Goal: Task Accomplishment & Management: Complete application form

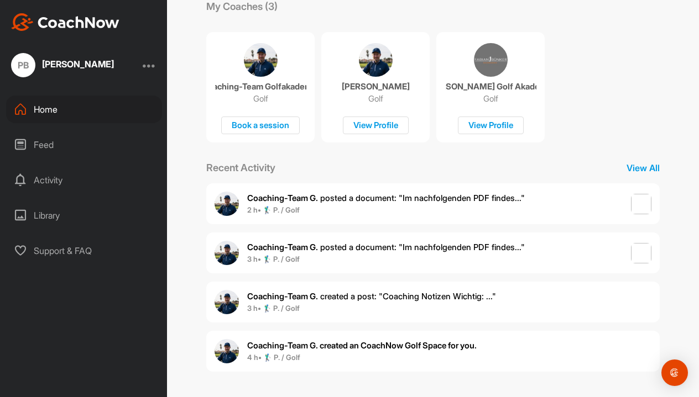
click at [146, 68] on div at bounding box center [149, 65] width 13 height 13
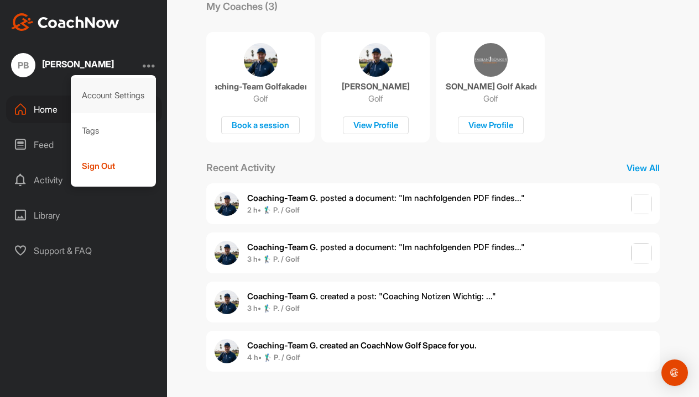
click at [121, 99] on div "Account Settings" at bounding box center [114, 95] width 86 height 35
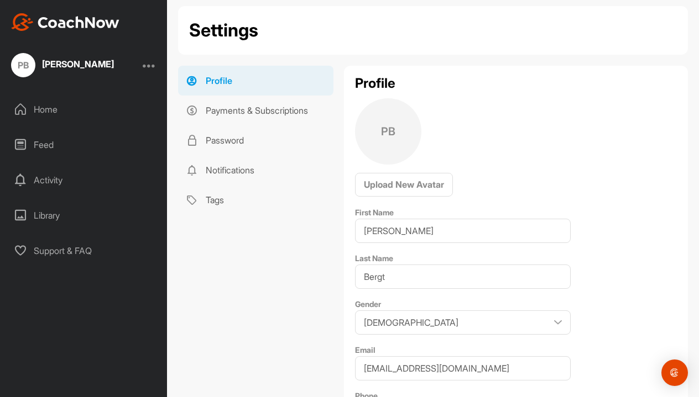
scroll to position [31, 0]
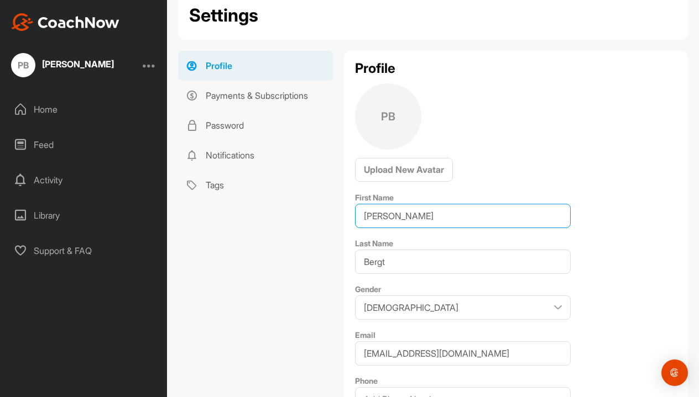
drag, startPoint x: 410, startPoint y: 210, endPoint x: 394, endPoint y: 213, distance: 15.8
click at [395, 213] on input "Philipp" at bounding box center [463, 216] width 216 height 24
paste input "[PERSON_NAME]"
click at [415, 220] on input "[PERSON_NAME]" at bounding box center [463, 216] width 216 height 24
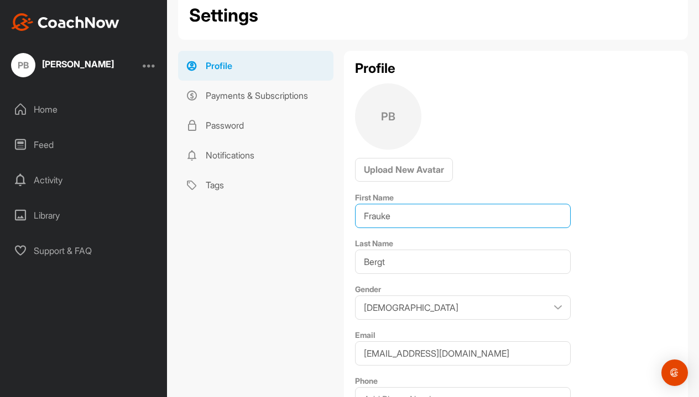
type input "Frauke"
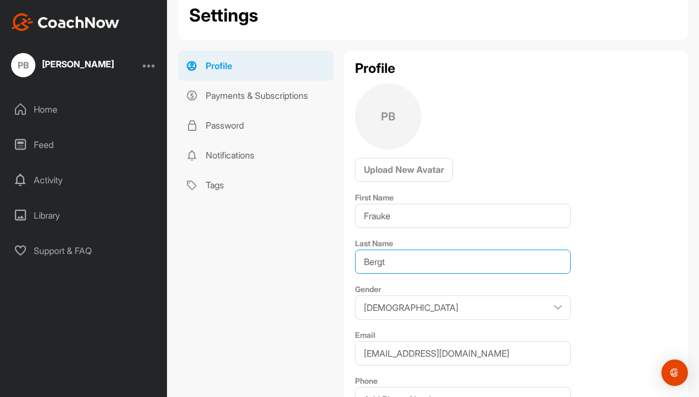
drag, startPoint x: 394, startPoint y: 263, endPoint x: 333, endPoint y: 262, distance: 60.8
paste input "Stipriaan"
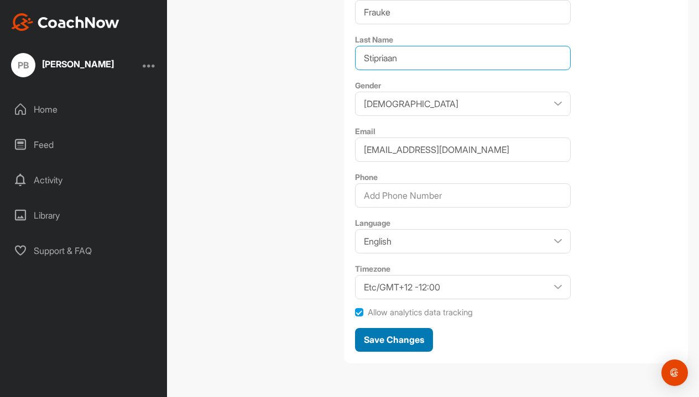
scroll to position [235, 0]
type input "Stipriaan"
click at [388, 334] on span "Save Changes" at bounding box center [394, 339] width 60 height 11
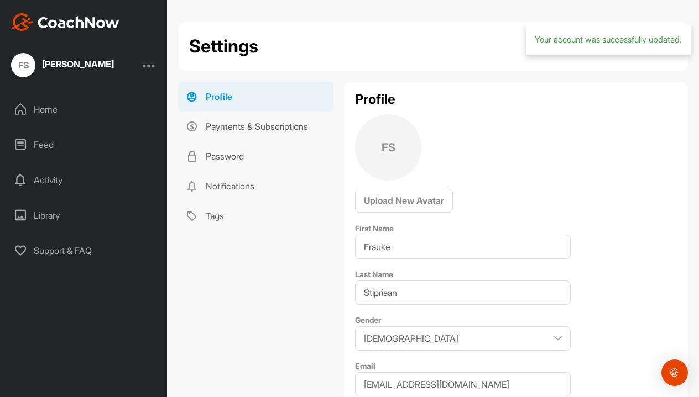
scroll to position [0, 0]
click at [102, 53] on div "FS Frauke Stipriaan" at bounding box center [62, 65] width 103 height 24
click at [93, 66] on div "Frauke Stipriaan" at bounding box center [78, 64] width 72 height 9
click at [145, 68] on div at bounding box center [149, 65] width 13 height 13
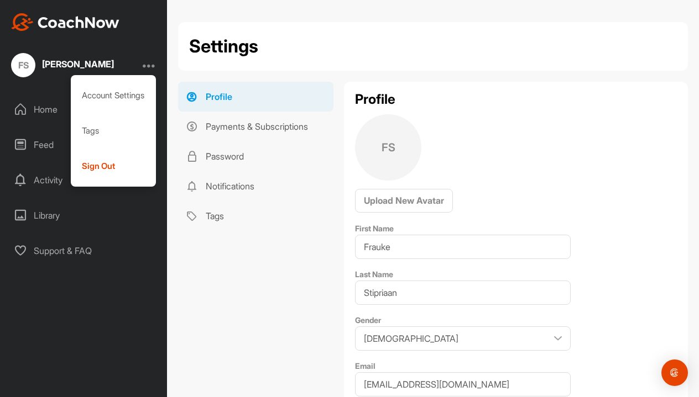
click at [39, 116] on div "Home" at bounding box center [84, 110] width 156 height 28
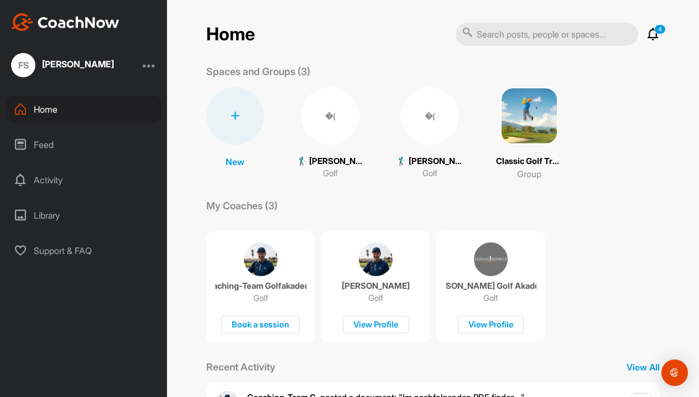
click at [331, 111] on div "�(" at bounding box center [329, 115] width 57 height 57
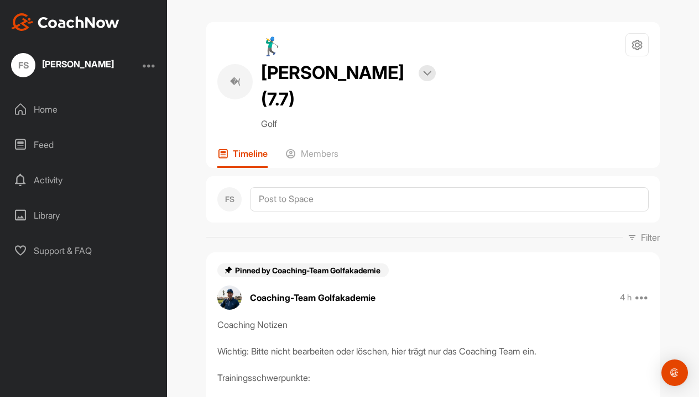
click at [154, 69] on div at bounding box center [149, 65] width 13 height 13
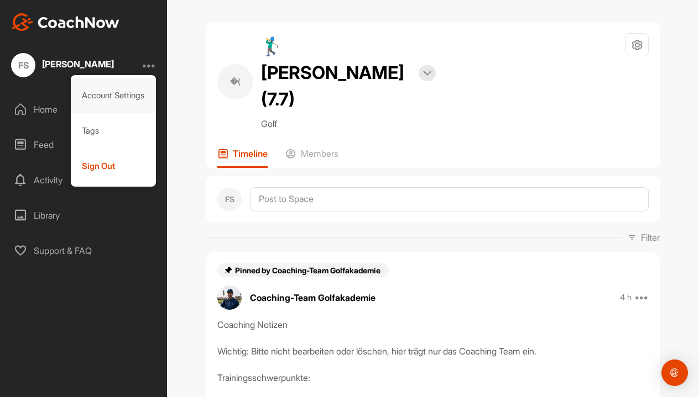
click at [141, 95] on div "Account Settings" at bounding box center [114, 95] width 86 height 35
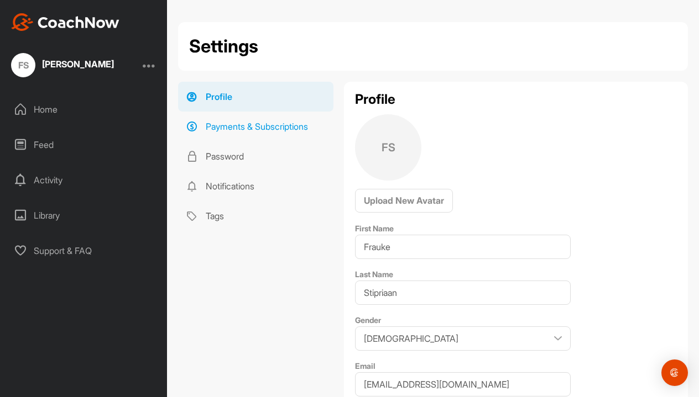
click at [256, 132] on link "Payments & Subscriptions" at bounding box center [255, 127] width 155 height 30
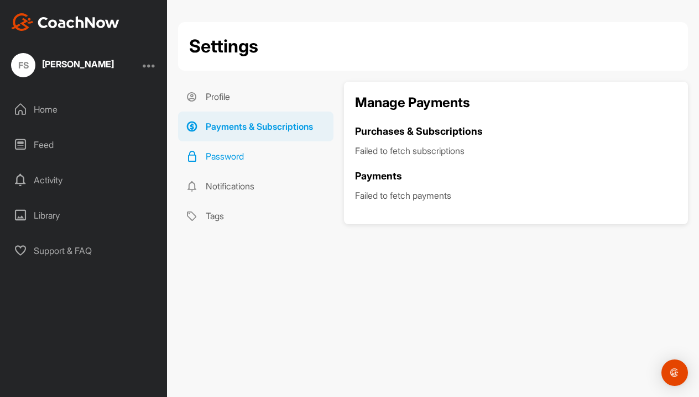
click at [233, 154] on link "Password" at bounding box center [255, 157] width 155 height 30
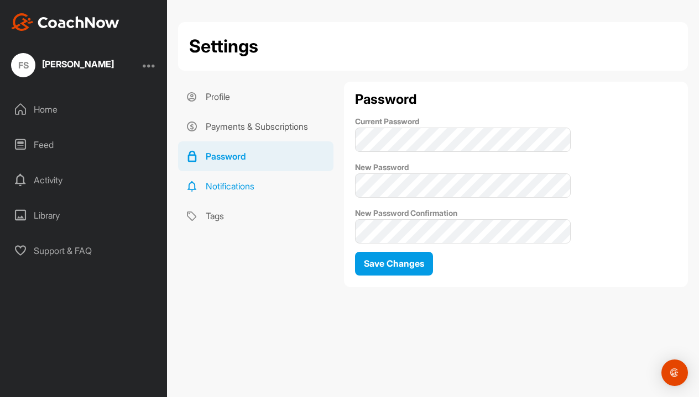
click at [238, 187] on link "Notifications" at bounding box center [255, 186] width 155 height 30
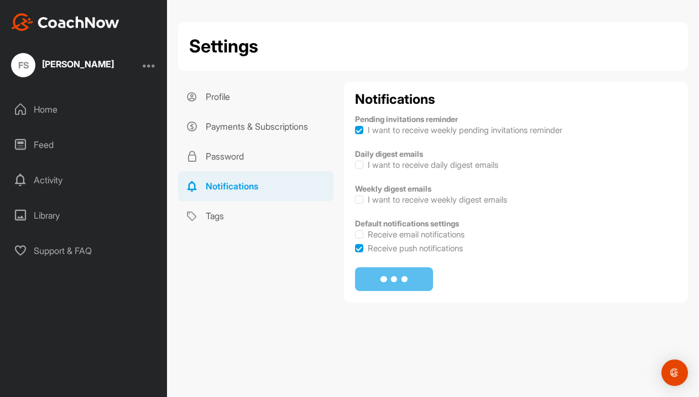
checkbox input "true"
click at [218, 211] on link "Tags" at bounding box center [255, 216] width 155 height 30
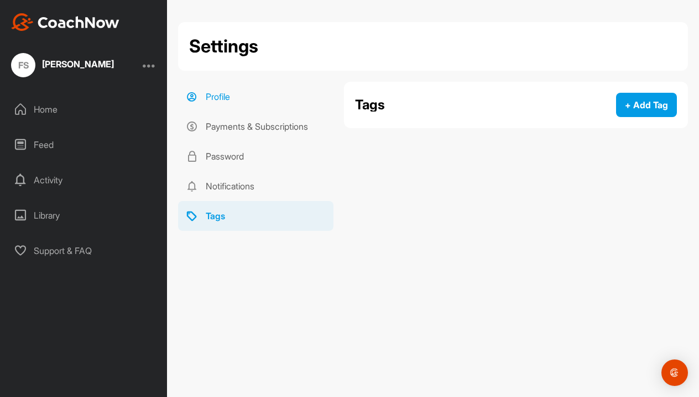
click at [236, 97] on link "Profile" at bounding box center [255, 97] width 155 height 30
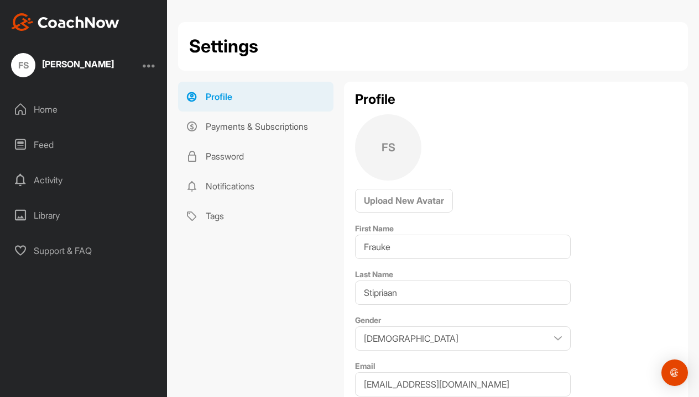
click at [148, 64] on div at bounding box center [149, 65] width 13 height 13
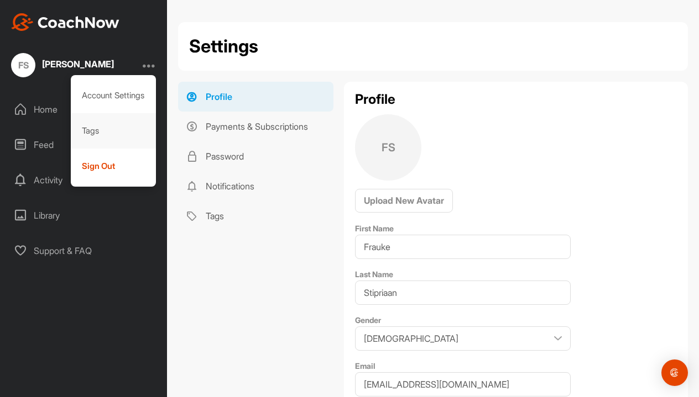
click at [108, 123] on div "Tags" at bounding box center [114, 130] width 86 height 35
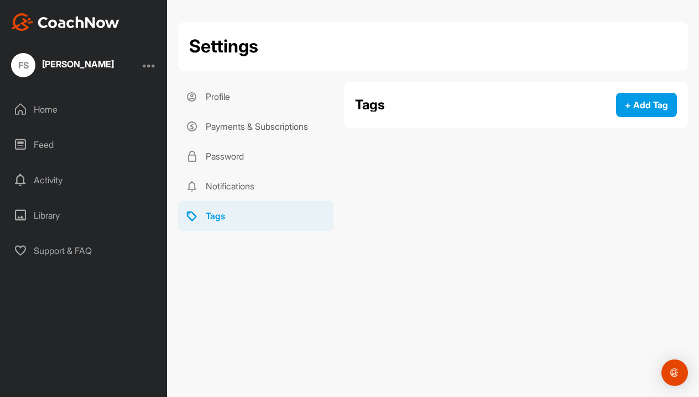
click at [146, 62] on div at bounding box center [149, 65] width 13 height 13
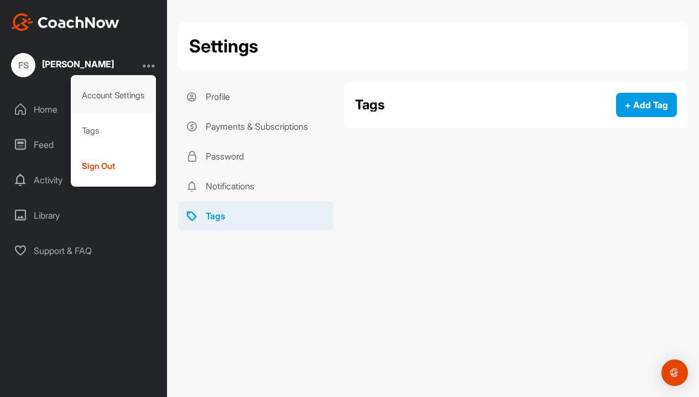
click at [127, 97] on div "Account Settings" at bounding box center [114, 95] width 86 height 35
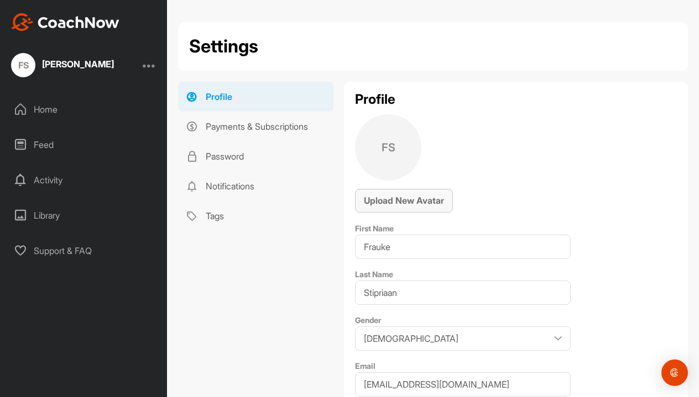
click at [435, 203] on span "Upload New Avatar" at bounding box center [404, 200] width 80 height 11
click at [60, 113] on div "Home" at bounding box center [84, 110] width 156 height 28
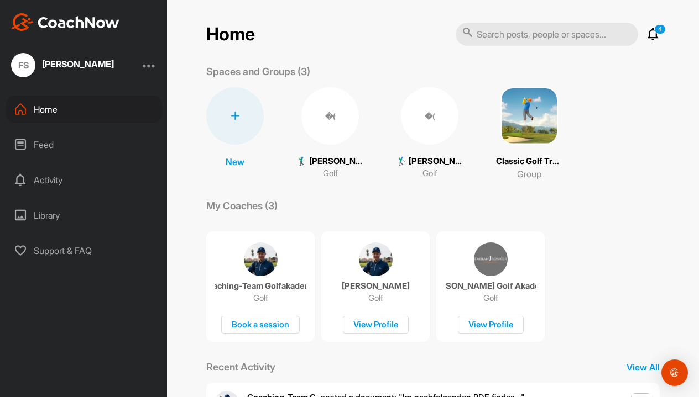
click at [331, 129] on div "�(" at bounding box center [329, 115] width 57 height 57
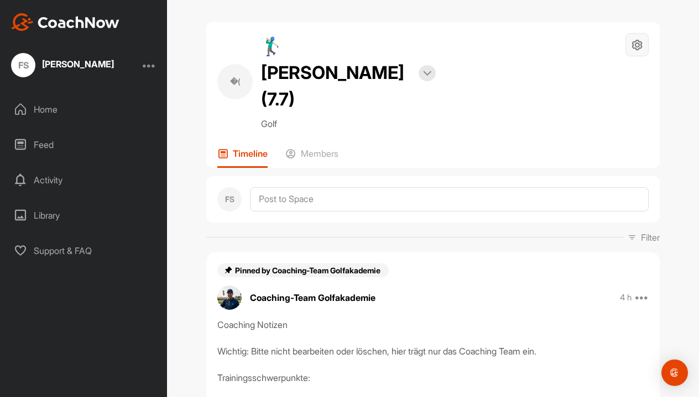
click at [642, 48] on icon at bounding box center [637, 45] width 13 height 13
click at [580, 153] on li "Leave Space" at bounding box center [604, 146] width 90 height 35
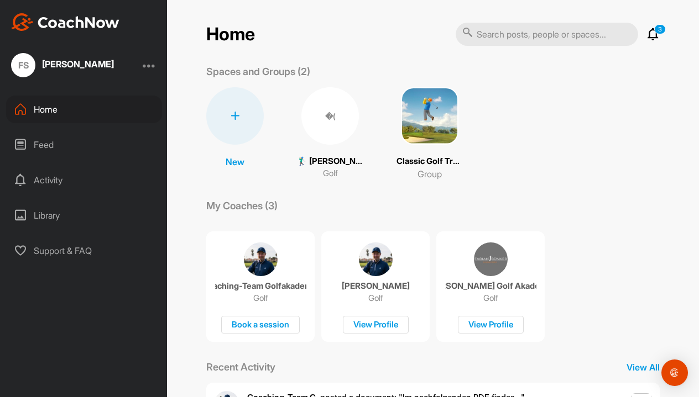
click at [338, 122] on div "�(" at bounding box center [329, 115] width 57 height 57
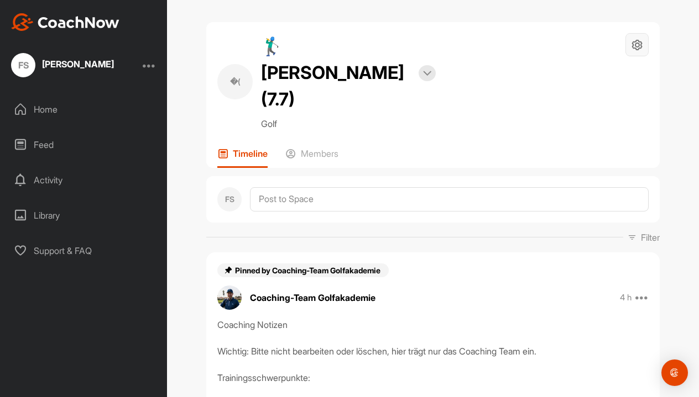
click at [642, 52] on div at bounding box center [636, 44] width 23 height 23
click at [589, 147] on li "Leave Space" at bounding box center [604, 146] width 90 height 35
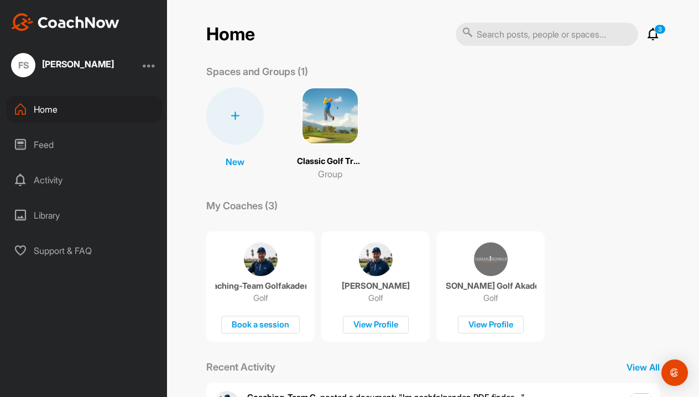
click at [103, 60] on div "Frauke Stipriaan" at bounding box center [78, 64] width 72 height 9
click at [224, 124] on div at bounding box center [234, 115] width 57 height 57
click at [237, 181] on button "New Space" at bounding box center [235, 186] width 90 height 34
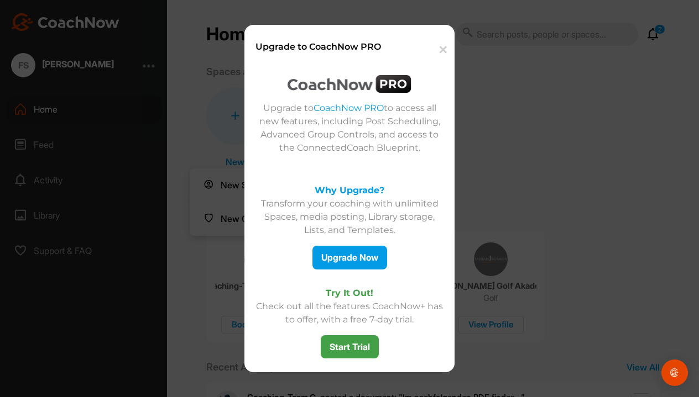
click at [444, 45] on button "✕" at bounding box center [442, 50] width 24 height 34
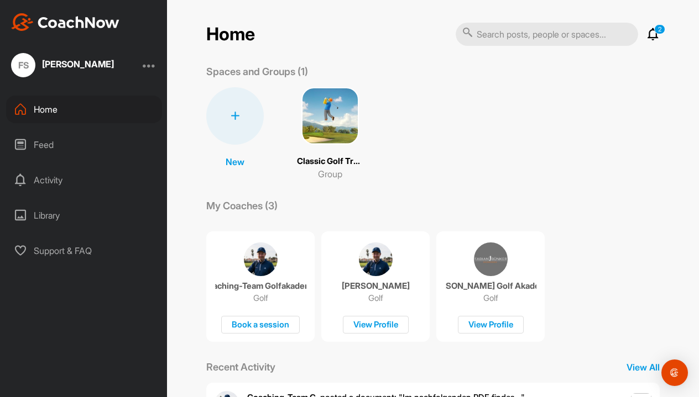
click at [73, 61] on div "Frauke Stipriaan" at bounding box center [78, 64] width 72 height 9
click at [95, 60] on div "Frauke Stipriaan" at bounding box center [78, 64] width 72 height 9
click at [148, 66] on div at bounding box center [149, 65] width 13 height 13
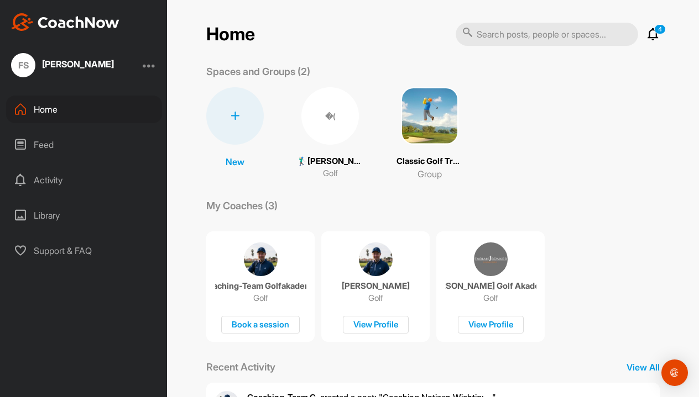
click at [351, 119] on div "�(" at bounding box center [329, 115] width 57 height 57
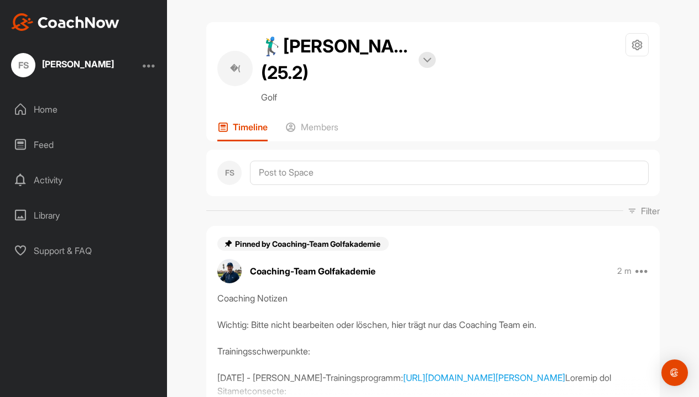
click at [155, 66] on div at bounding box center [149, 65] width 13 height 13
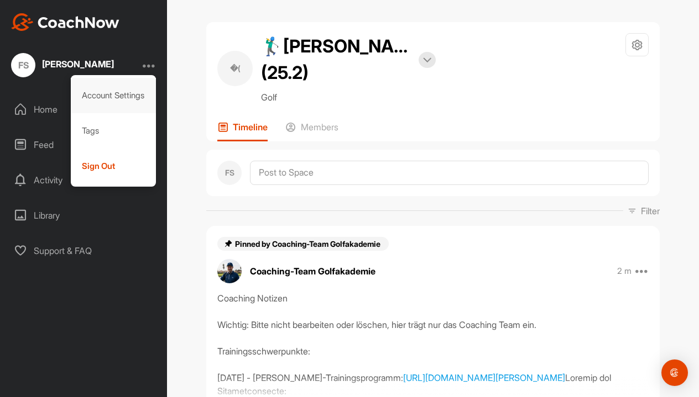
click at [141, 92] on div "Account Settings" at bounding box center [114, 95] width 86 height 35
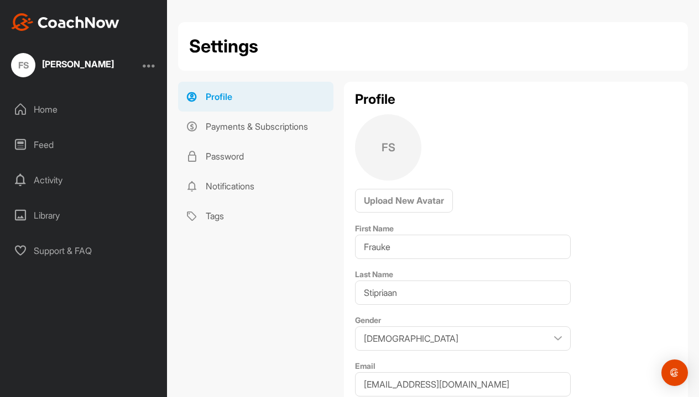
click at [67, 91] on div "FS Frauke Stipriaan Home Feed Activity Library Support & FAQ" at bounding box center [83, 198] width 167 height 397
click at [67, 106] on div "Home" at bounding box center [84, 110] width 156 height 28
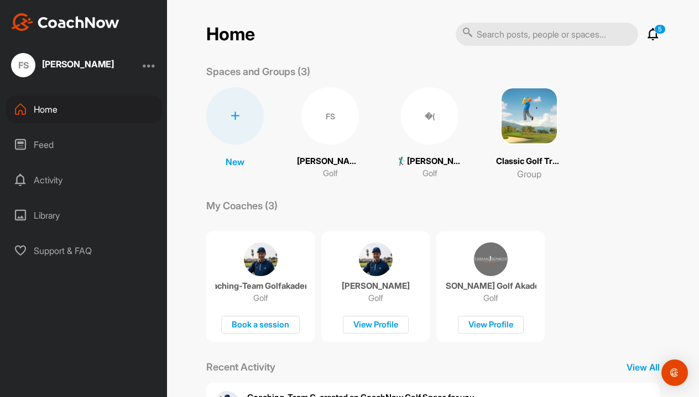
click at [331, 124] on div "FS" at bounding box center [329, 115] width 57 height 57
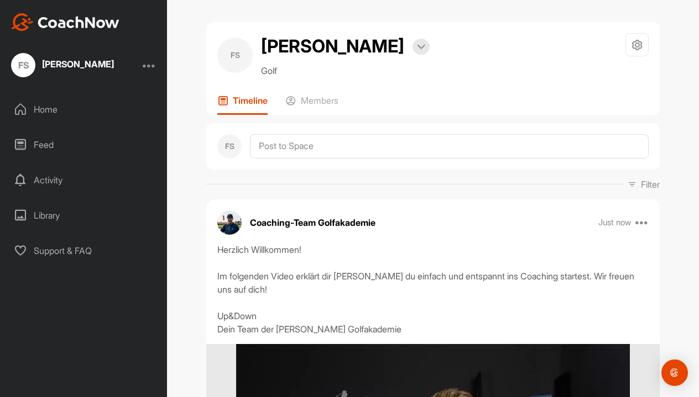
click at [44, 111] on div "Home" at bounding box center [84, 110] width 156 height 28
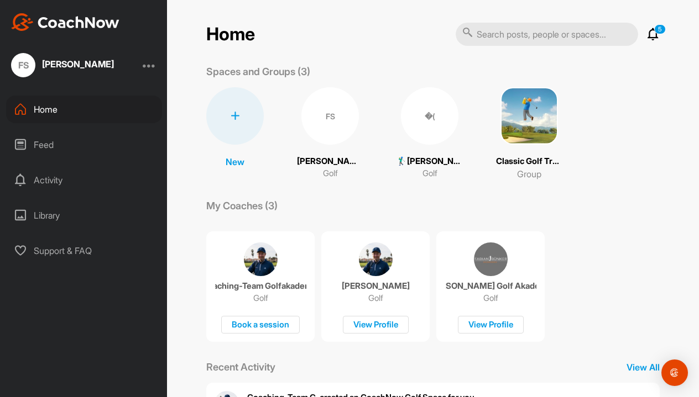
click at [422, 129] on div "�(" at bounding box center [429, 115] width 57 height 57
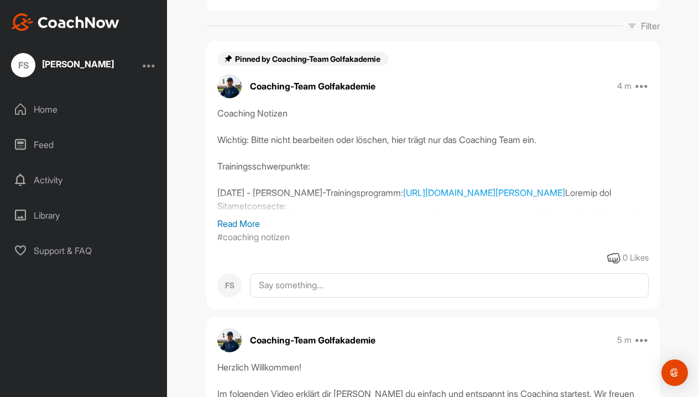
scroll to position [186, 0]
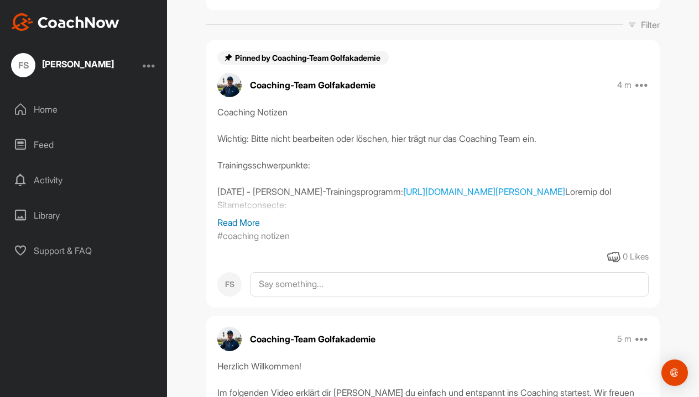
click at [237, 224] on p "Read More" at bounding box center [432, 222] width 431 height 13
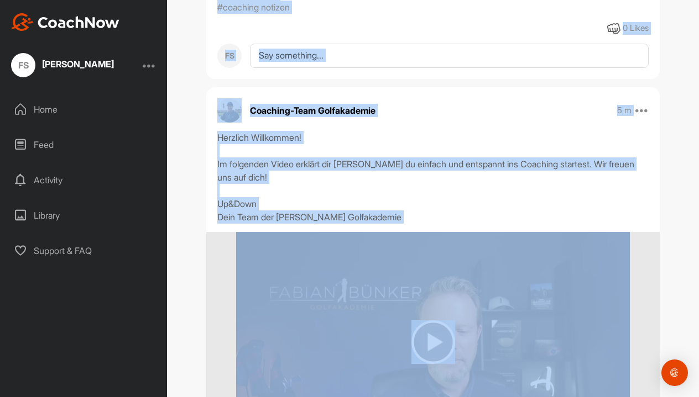
scroll to position [1002, 0]
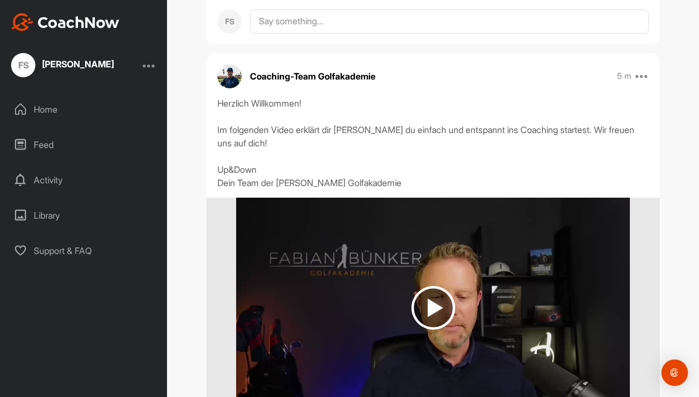
drag, startPoint x: 218, startPoint y: 110, endPoint x: 462, endPoint y: 18, distance: 260.0
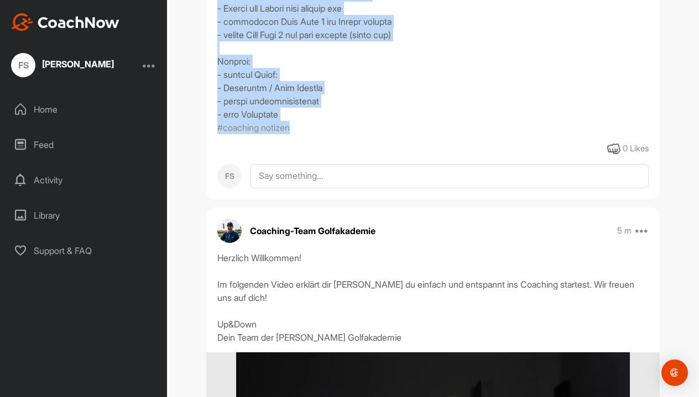
scroll to position [846, 0]
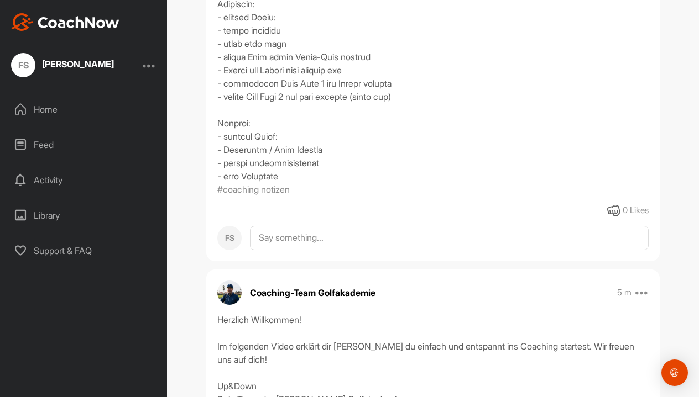
scroll to position [787, 0]
drag, startPoint x: 296, startPoint y: 199, endPoint x: 274, endPoint y: 49, distance: 152.0
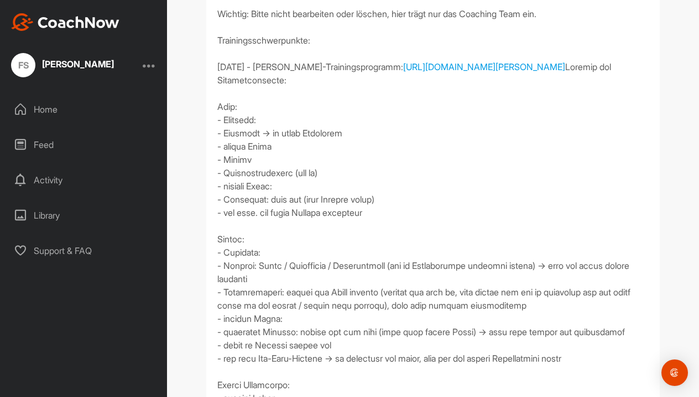
scroll to position [339, 0]
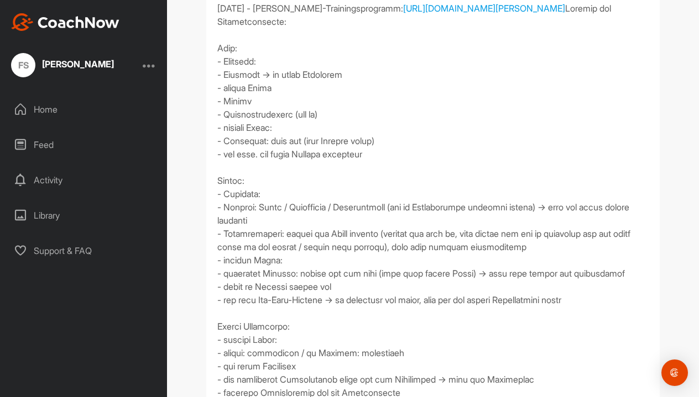
drag, startPoint x: 217, startPoint y: 167, endPoint x: 330, endPoint y: 404, distance: 262.9
click at [330, 397] on html "FS Frauke Stipriaan Home Feed Activity Library Support & FAQ + Create New Space…" at bounding box center [349, 198] width 699 height 397
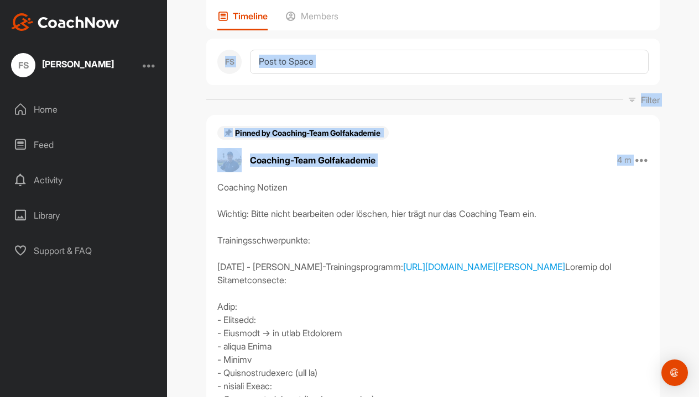
scroll to position [104, 0]
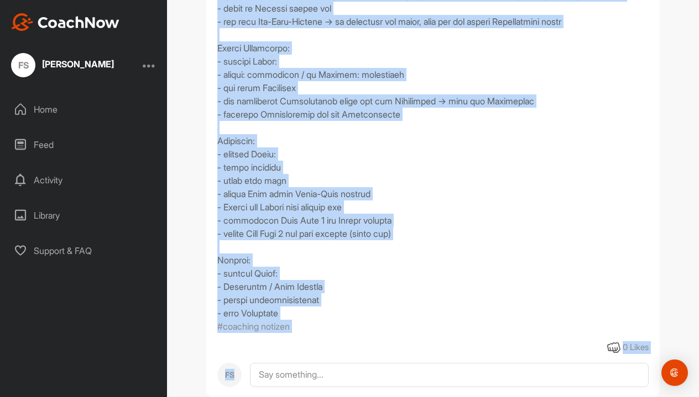
scroll to position [686, 0]
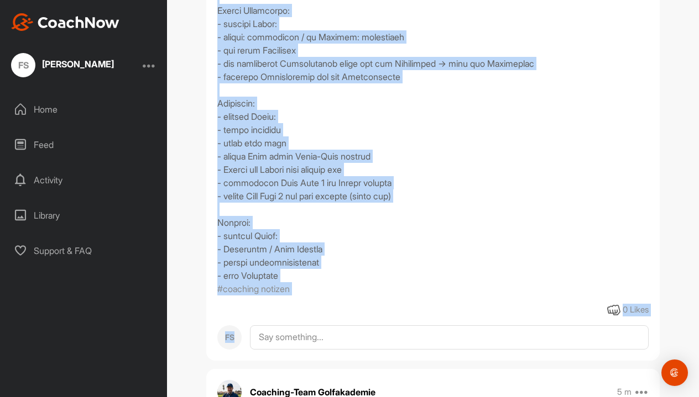
drag, startPoint x: 217, startPoint y: 195, endPoint x: 292, endPoint y: 296, distance: 125.3
copy div "Coaching Notizen Wichtig: Bitte nicht bearbeiten oder löschen, hier trägt nur d…"
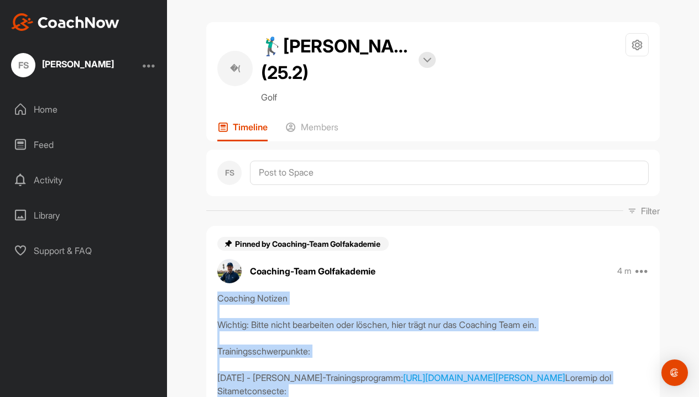
scroll to position [0, 0]
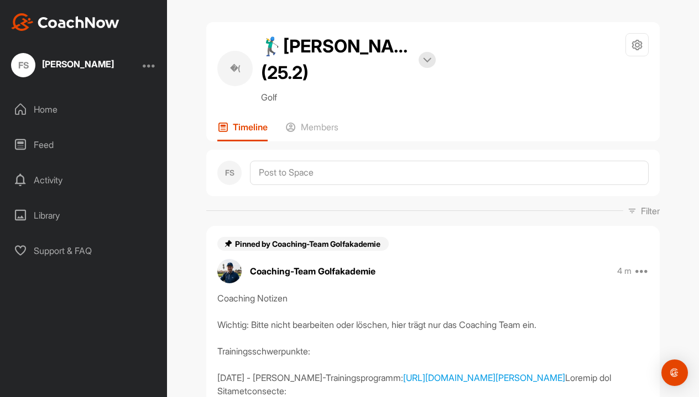
click at [49, 107] on div "Home" at bounding box center [84, 110] width 156 height 28
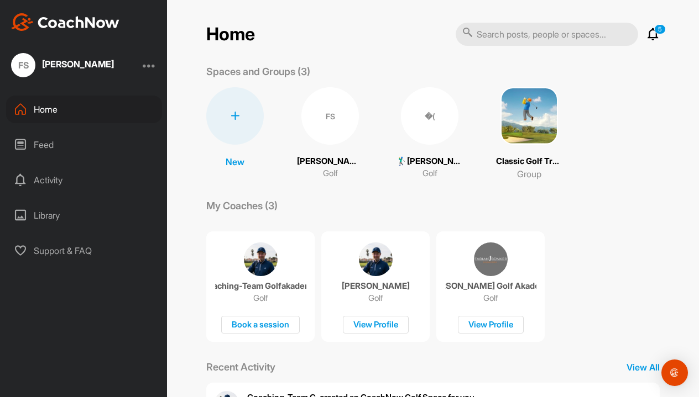
click at [418, 138] on div "�(" at bounding box center [429, 115] width 57 height 57
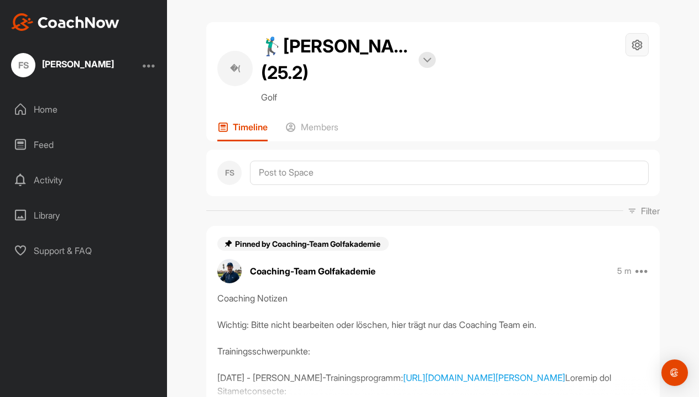
click at [634, 55] on div at bounding box center [636, 44] width 23 height 23
click at [589, 149] on li "Leave Space" at bounding box center [604, 146] width 90 height 35
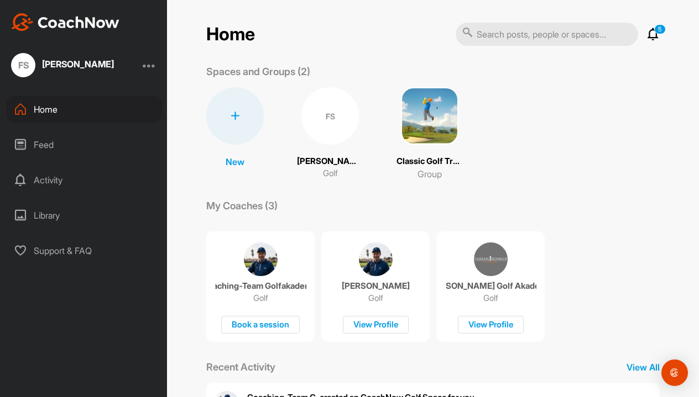
click at [63, 106] on div "Home" at bounding box center [84, 110] width 156 height 28
click at [343, 129] on div "�(" at bounding box center [329, 115] width 57 height 57
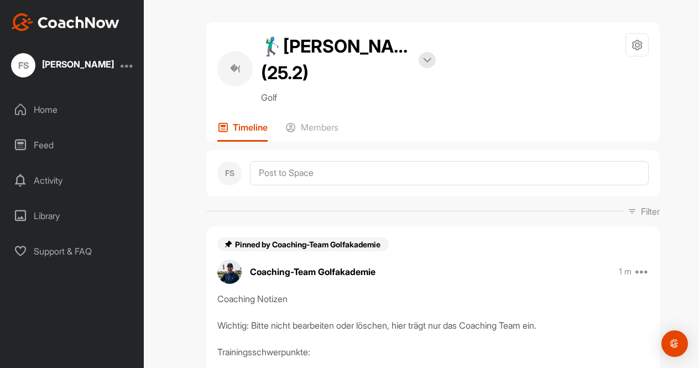
click at [62, 112] on div "Home" at bounding box center [72, 110] width 133 height 28
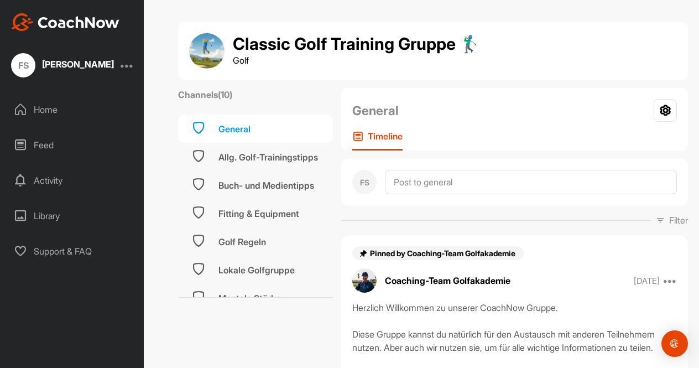
click at [51, 113] on div "Home" at bounding box center [72, 110] width 133 height 28
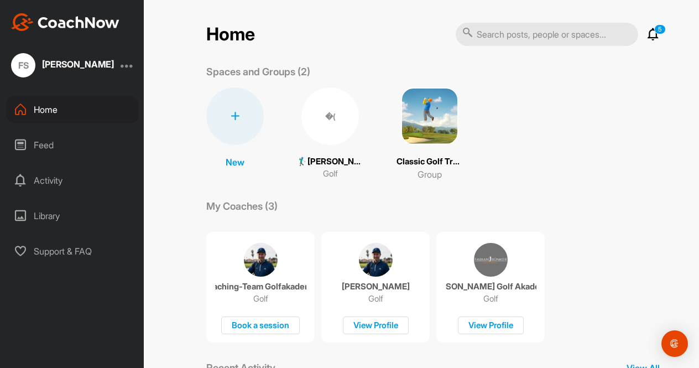
click at [326, 107] on div "�(" at bounding box center [329, 115] width 57 height 57
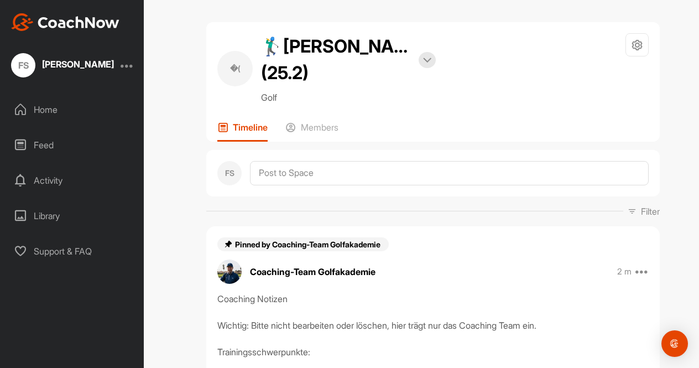
click at [127, 61] on div at bounding box center [127, 65] width 13 height 13
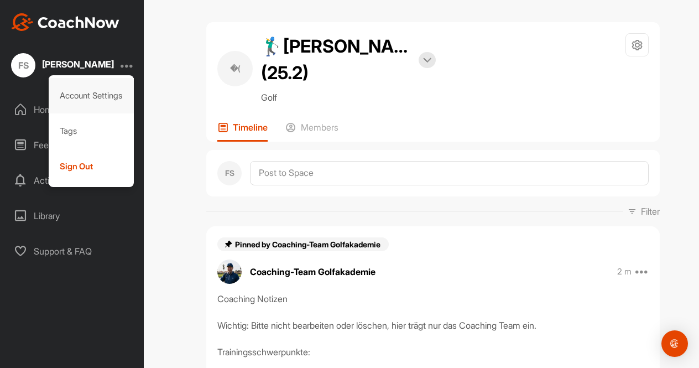
click at [105, 97] on div "Account Settings" at bounding box center [92, 95] width 86 height 35
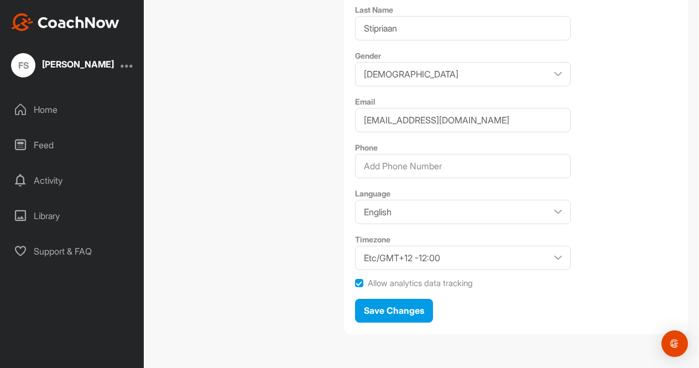
scroll to position [247, 0]
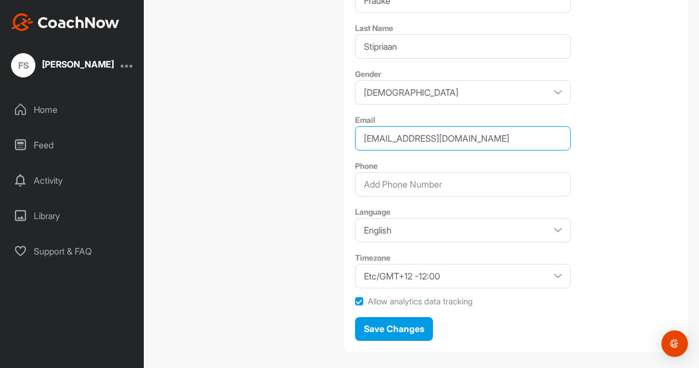
drag, startPoint x: 466, startPoint y: 136, endPoint x: 355, endPoint y: 135, distance: 111.1
paste input "frauke.van.stipriaan@t-online"
type input "frauke.van.stipriaan@t-online.de"
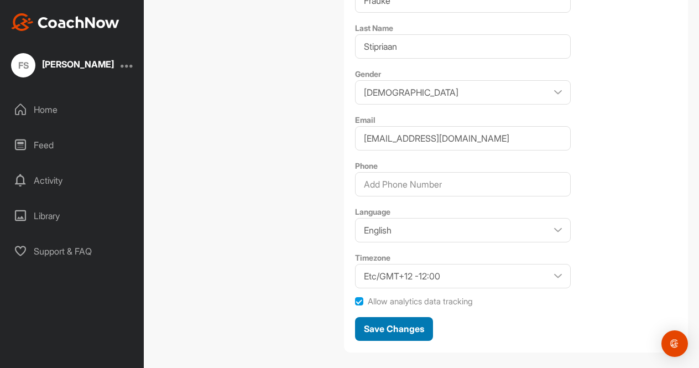
click at [405, 327] on span "Save Changes" at bounding box center [394, 328] width 60 height 11
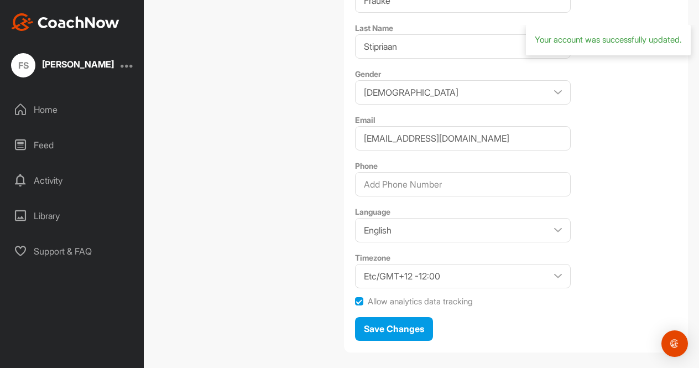
click at [128, 60] on div at bounding box center [127, 65] width 13 height 13
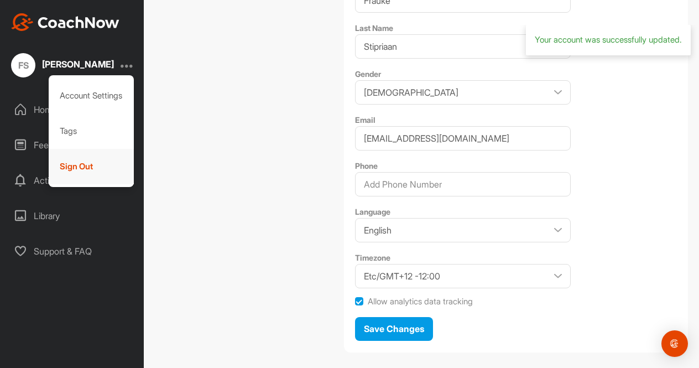
click at [89, 175] on div "Sign Out" at bounding box center [92, 166] width 86 height 35
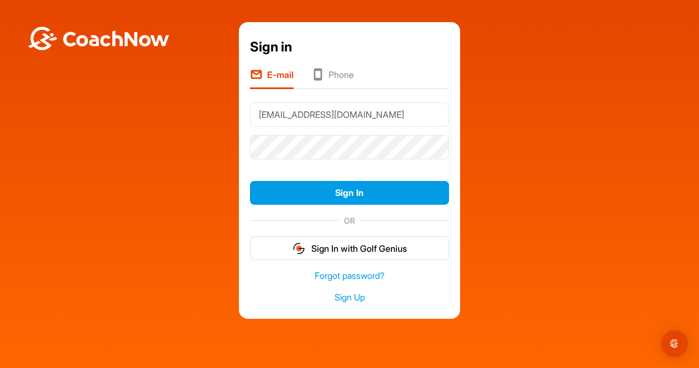
type input "frauke.van.stipriaan@t-online.de"
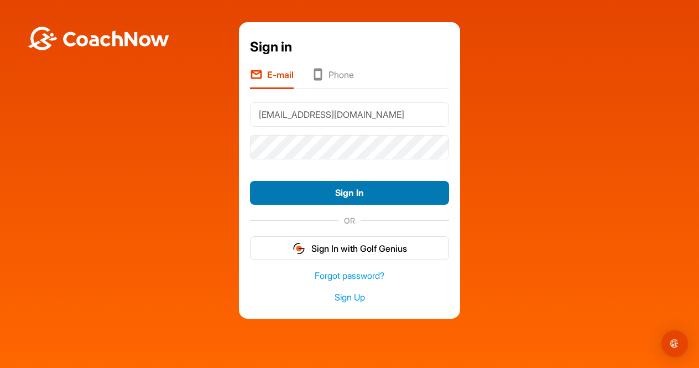
click at [302, 198] on button "Sign In" at bounding box center [349, 193] width 199 height 24
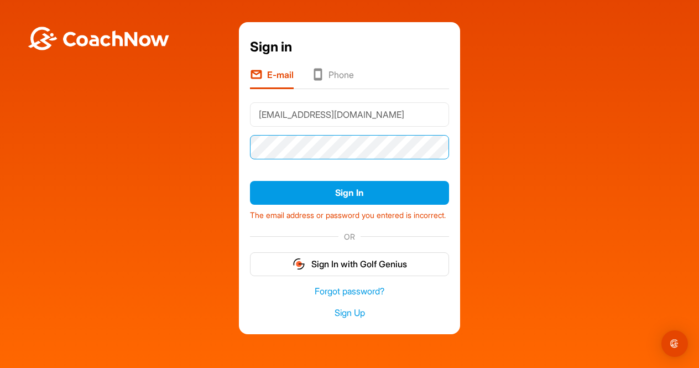
click at [195, 142] on div "Sign in E-mail Phone frauke.van.stipriaan@t-online.de Sign In The email address…" at bounding box center [350, 178] width 688 height 312
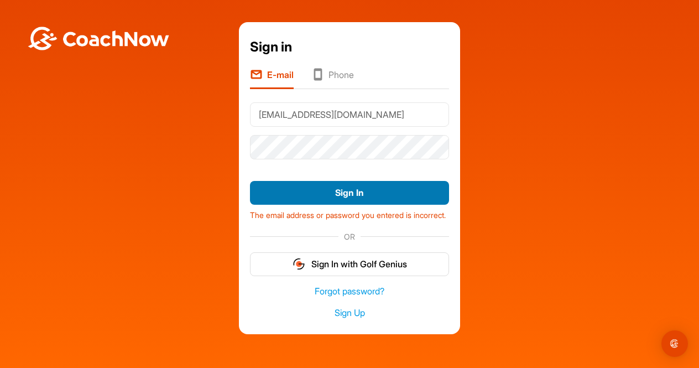
click at [291, 189] on button "Sign In" at bounding box center [349, 193] width 199 height 24
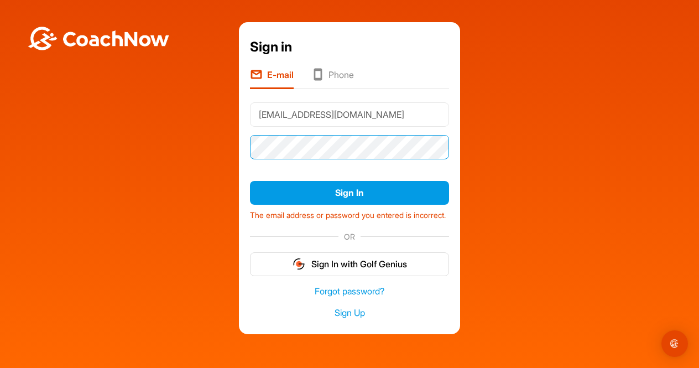
click at [218, 142] on div "Sign in E-mail Phone frauke.van.stipriaan@t-online.de Sign In The email address…" at bounding box center [350, 178] width 688 height 312
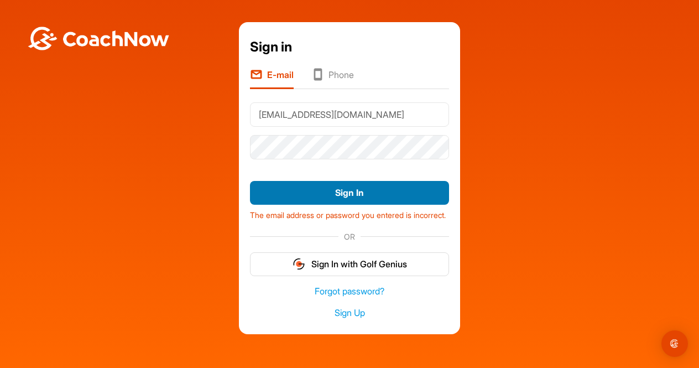
click at [305, 198] on button "Sign In" at bounding box center [349, 193] width 199 height 24
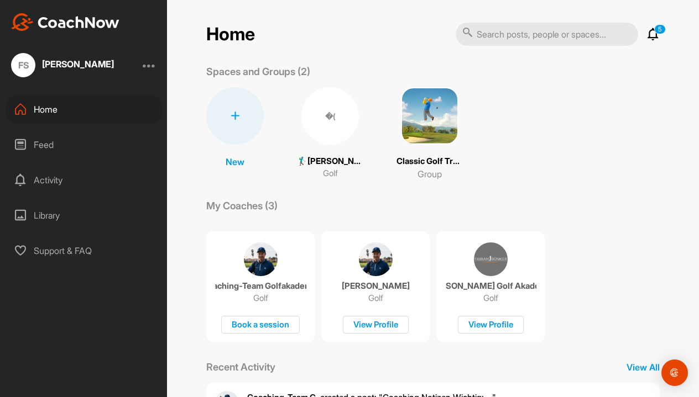
click at [147, 65] on div at bounding box center [149, 65] width 13 height 13
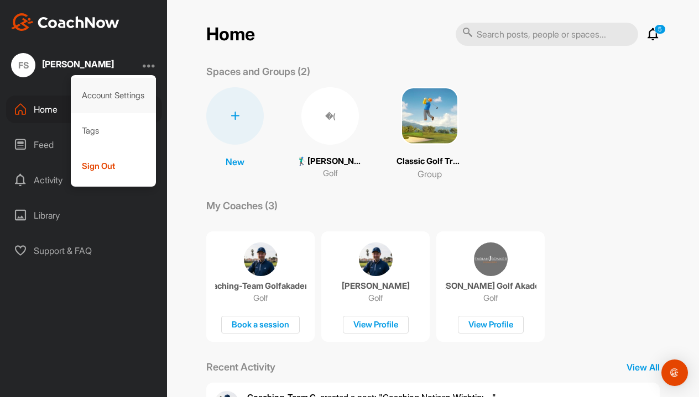
click at [121, 98] on div "Account Settings" at bounding box center [114, 95] width 86 height 35
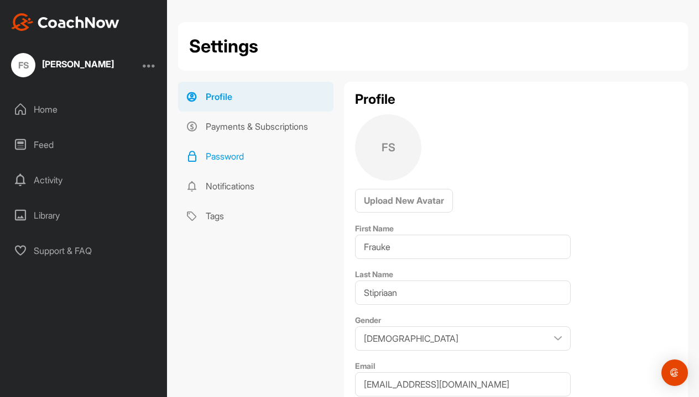
click at [241, 147] on link "Password" at bounding box center [255, 157] width 155 height 30
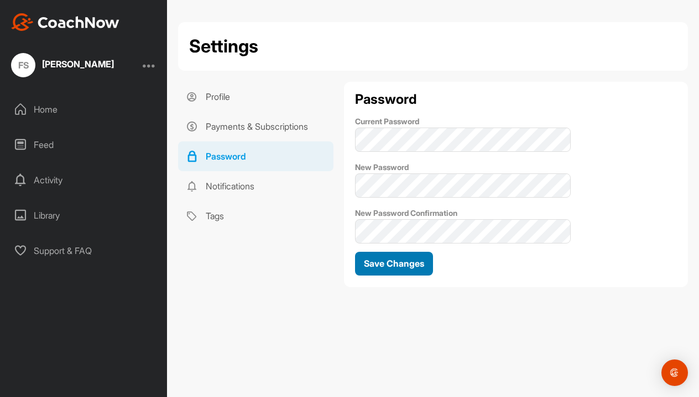
click at [410, 269] on span "Save Changes" at bounding box center [394, 263] width 60 height 11
click at [148, 66] on div at bounding box center [149, 65] width 13 height 13
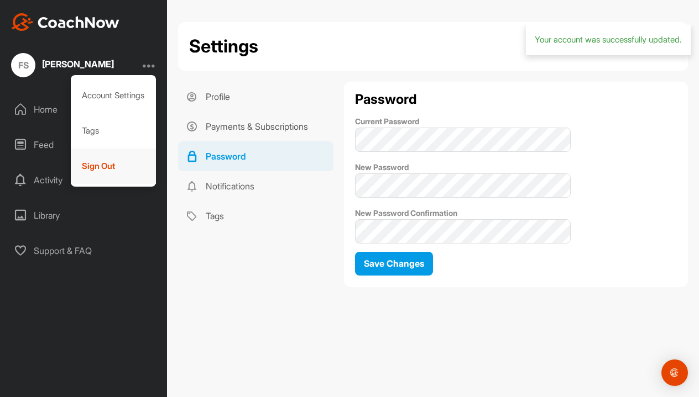
click at [118, 169] on div "Sign Out" at bounding box center [114, 166] width 86 height 35
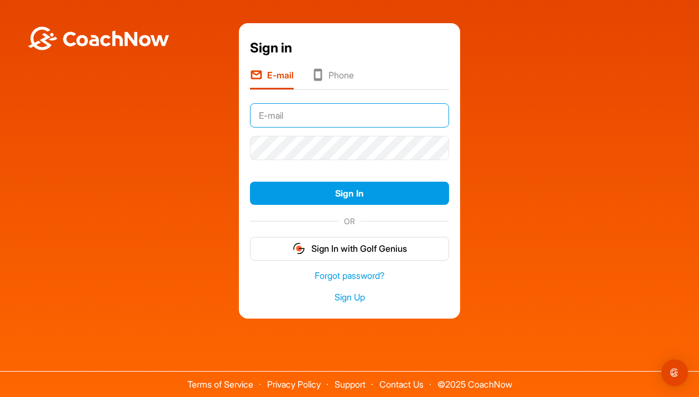
paste input "[EMAIL_ADDRESS][DOMAIN_NAME]"
type input "[EMAIL_ADDRESS][DOMAIN_NAME]"
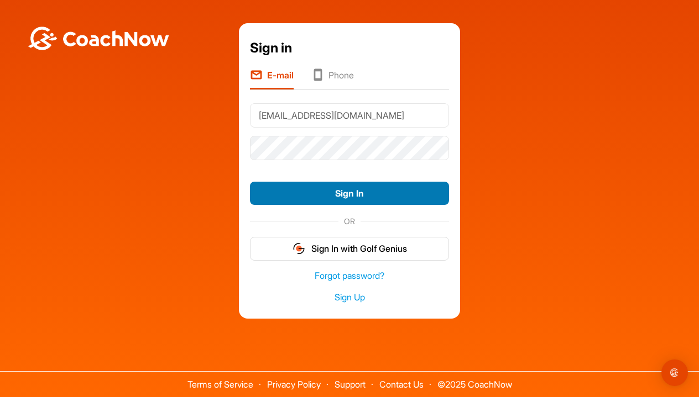
click at [313, 194] on button "Sign In" at bounding box center [349, 194] width 199 height 24
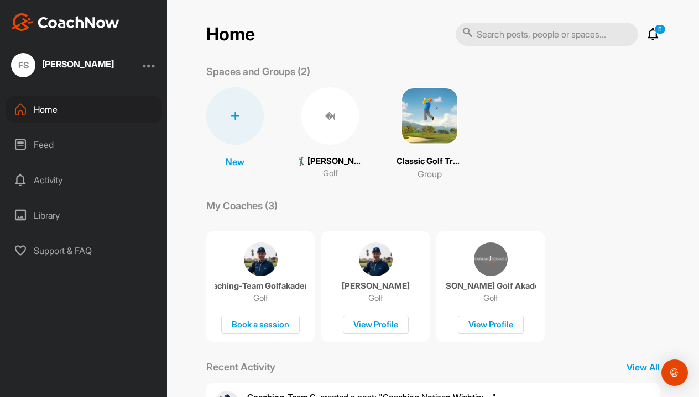
click at [153, 64] on div at bounding box center [149, 65] width 13 height 13
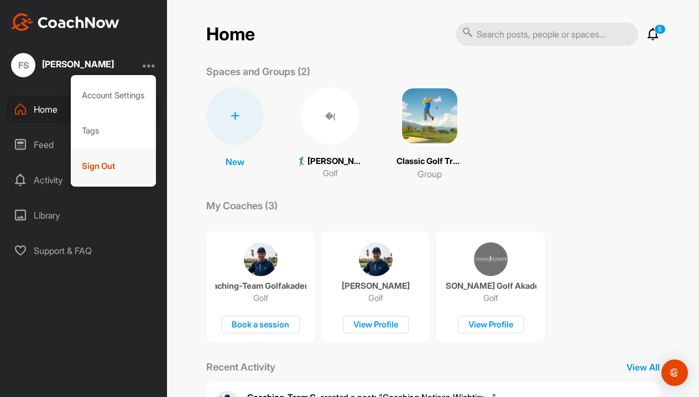
click at [131, 169] on div "Sign Out" at bounding box center [114, 166] width 86 height 35
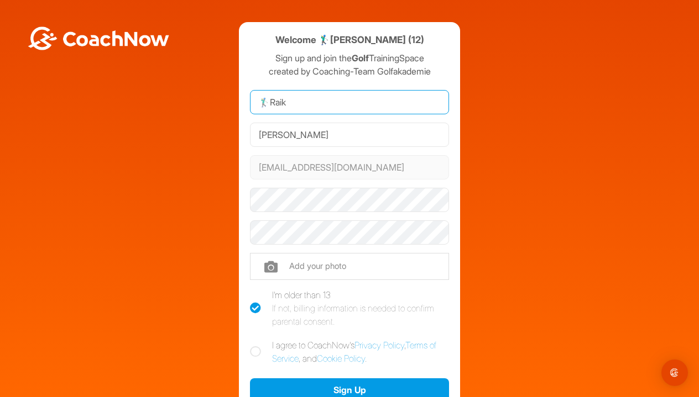
click at [266, 104] on input "🏌‍♂Raik" at bounding box center [349, 102] width 199 height 24
type input "Raik"
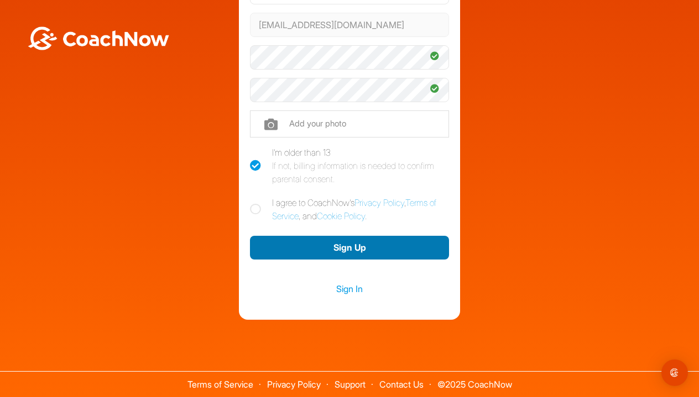
scroll to position [142, 0]
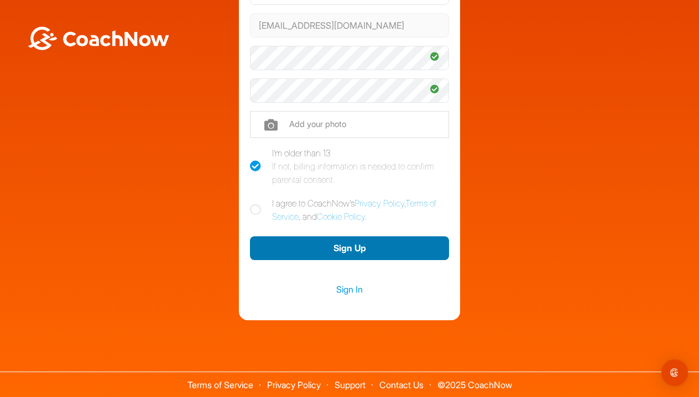
click at [392, 244] on button "Sign Up" at bounding box center [349, 249] width 199 height 24
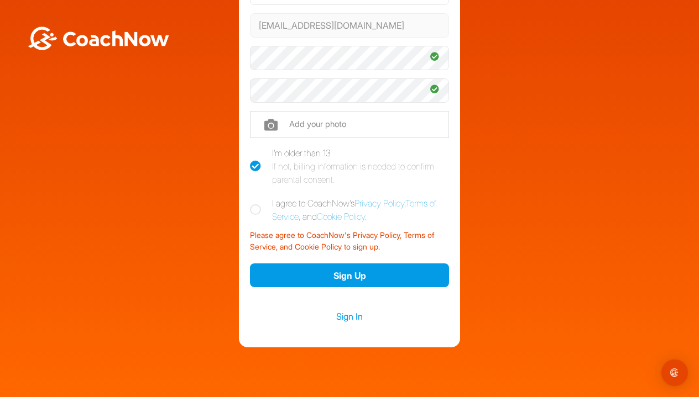
click at [254, 205] on icon at bounding box center [255, 210] width 11 height 11
click at [254, 203] on input "I agree to CoachNow's Privacy Policy , Terms of Service , and Cookie Policy ." at bounding box center [253, 200] width 7 height 7
checkbox input "true"
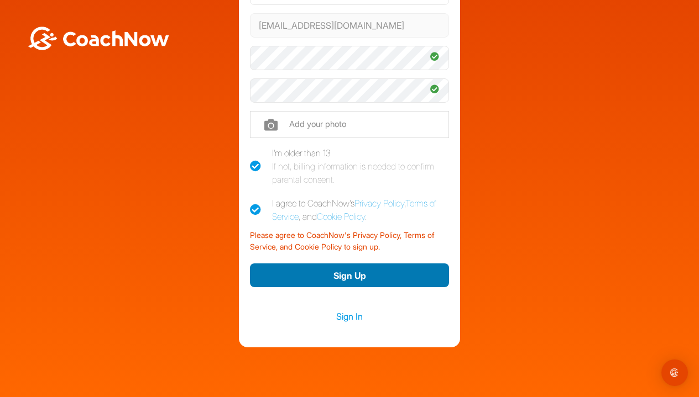
click at [316, 281] on button "Sign Up" at bounding box center [349, 276] width 199 height 24
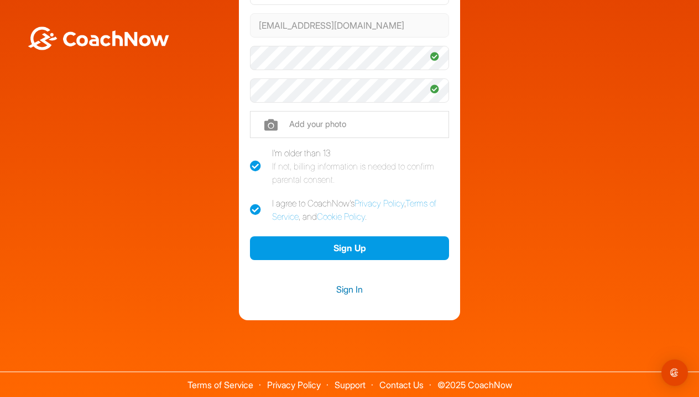
click at [350, 290] on link "Sign In" at bounding box center [349, 290] width 199 height 14
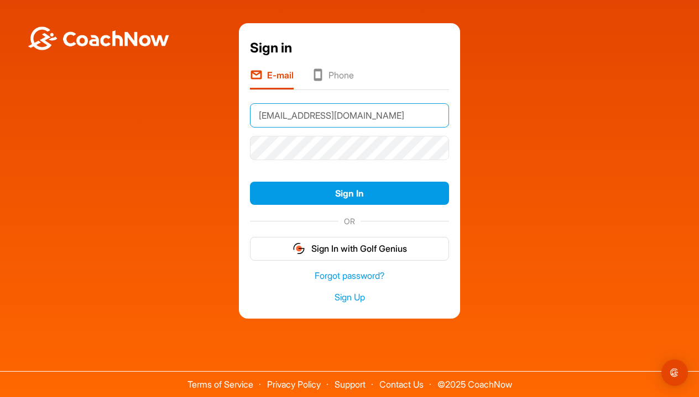
type input "[EMAIL_ADDRESS][DOMAIN_NAME]"
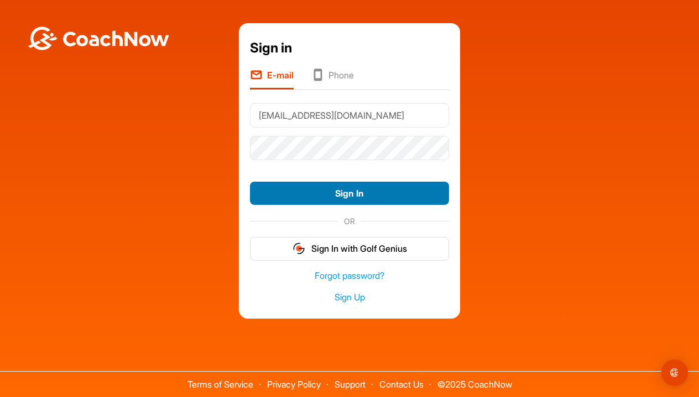
click at [357, 198] on button "Sign In" at bounding box center [349, 194] width 199 height 24
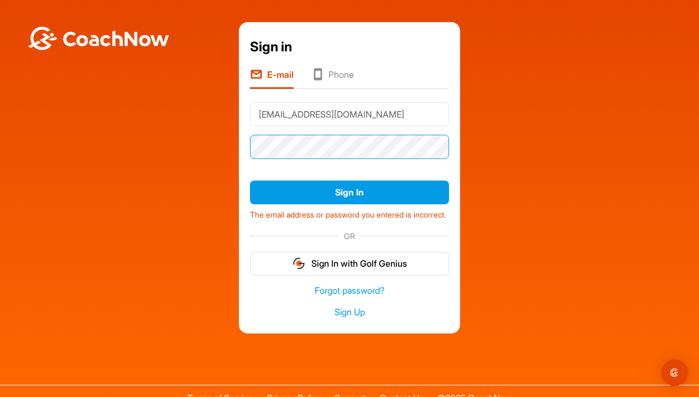
click at [235, 142] on div "Sign in E-mail Phone [EMAIL_ADDRESS][DOMAIN_NAME] Sign In The email address or …" at bounding box center [350, 178] width 688 height 312
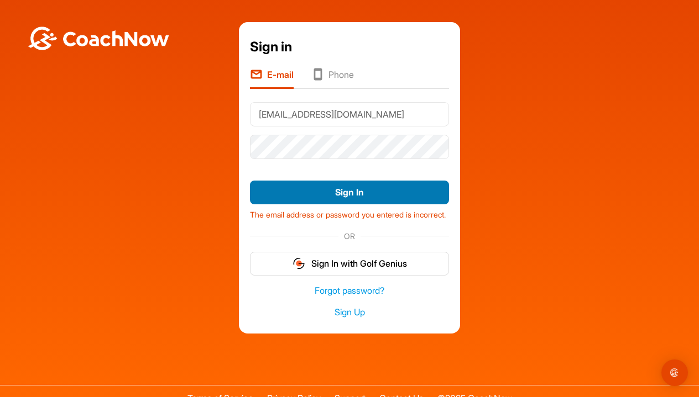
click at [299, 181] on button "Sign In" at bounding box center [349, 193] width 199 height 24
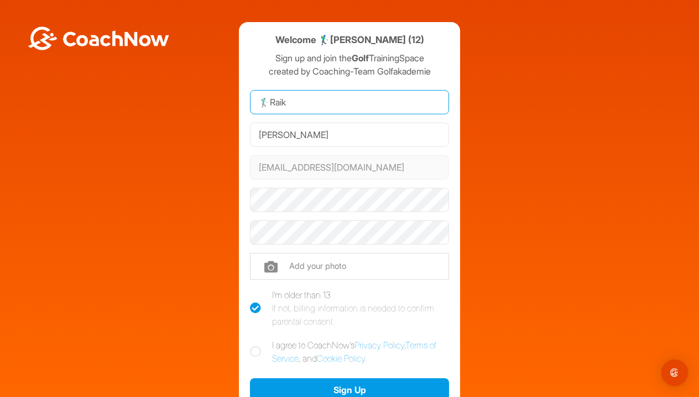
click at [267, 105] on input "🏌‍♂Raik" at bounding box center [349, 102] width 199 height 24
type input "Raik"
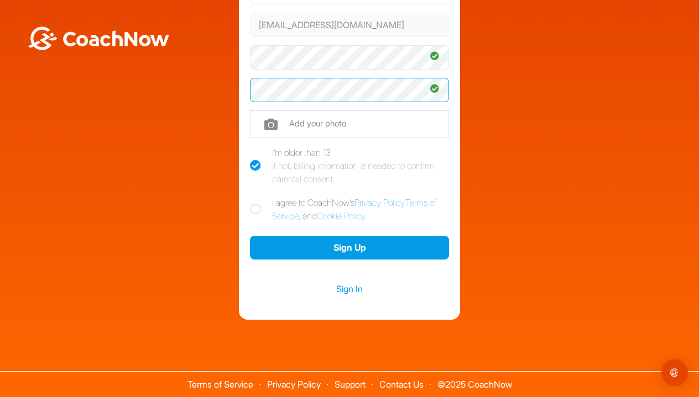
scroll to position [142, 0]
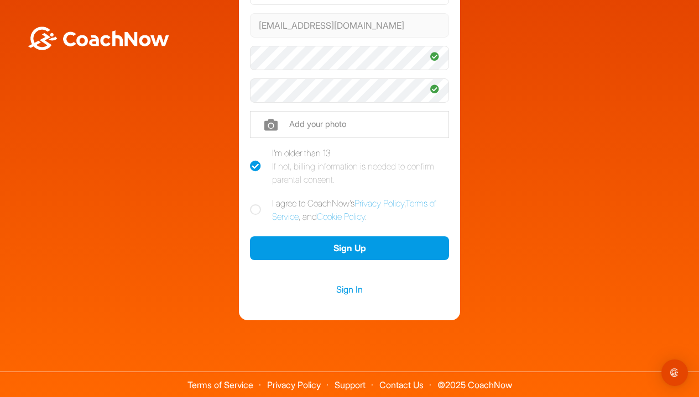
click at [258, 210] on icon at bounding box center [255, 210] width 11 height 11
click at [257, 204] on input "I agree to CoachNow's Privacy Policy , Terms of Service , and Cookie Policy ." at bounding box center [253, 200] width 7 height 7
checkbox input "true"
click at [352, 293] on link "Sign In" at bounding box center [349, 290] width 199 height 14
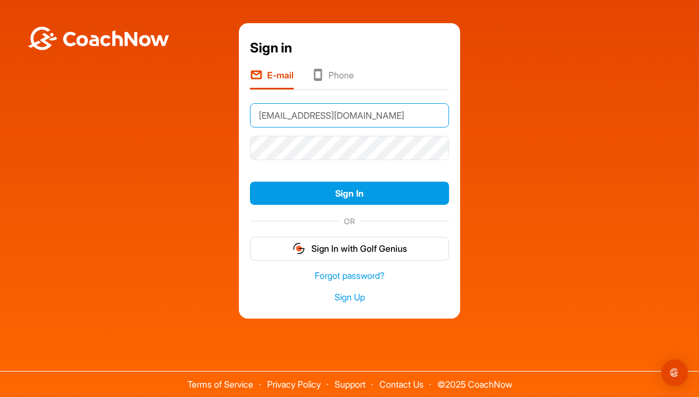
type input "[EMAIL_ADDRESS][DOMAIN_NAME]"
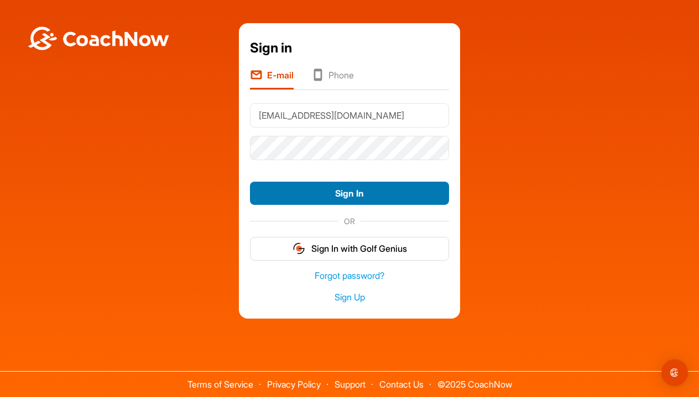
click at [326, 185] on button "Sign In" at bounding box center [349, 194] width 199 height 24
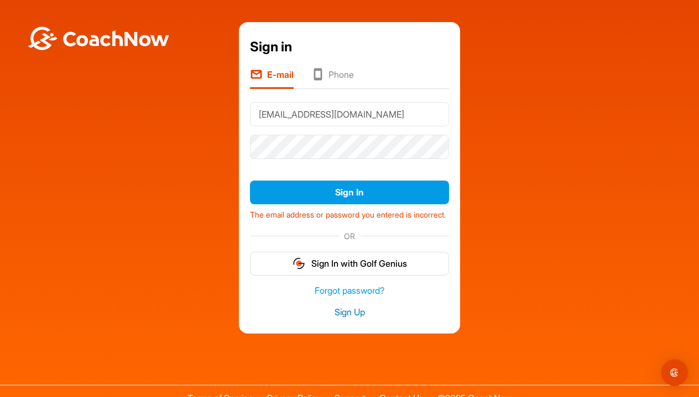
click at [355, 319] on link "Sign Up" at bounding box center [349, 312] width 199 height 13
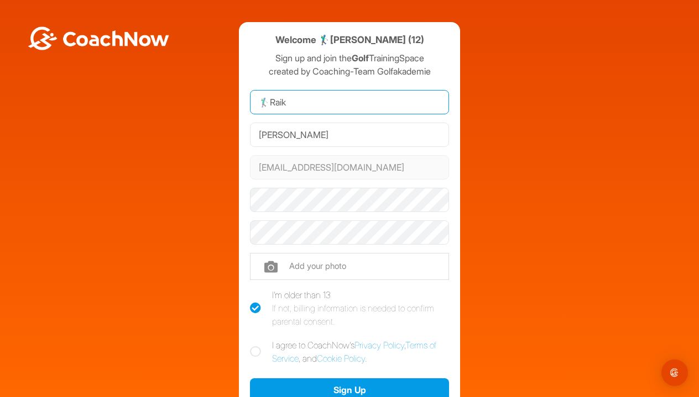
click at [269, 102] on input "🏌‍♂Raik" at bounding box center [349, 102] width 199 height 24
type input "Raik"
click at [253, 349] on icon at bounding box center [255, 352] width 11 height 11
click at [253, 346] on input "I agree to CoachNow's Privacy Policy , Terms of Service , and Cookie Policy ." at bounding box center [253, 342] width 7 height 7
checkbox input "true"
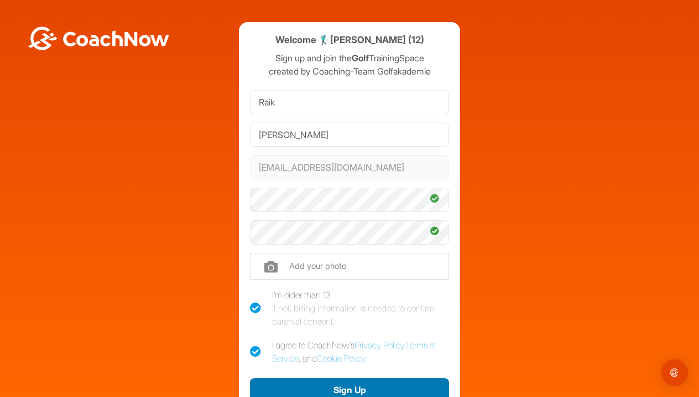
click at [305, 386] on button "Sign Up" at bounding box center [349, 391] width 199 height 24
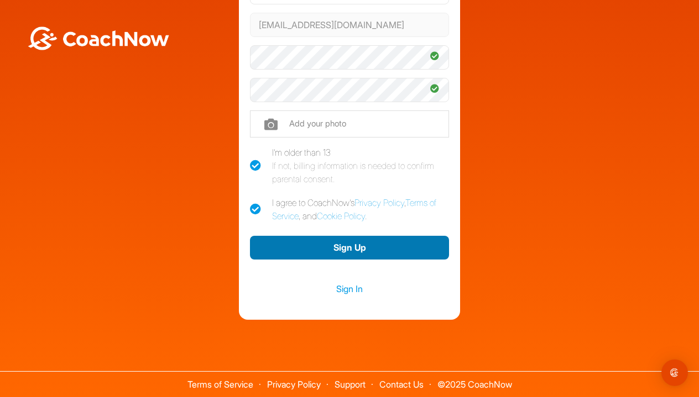
scroll to position [142, 0]
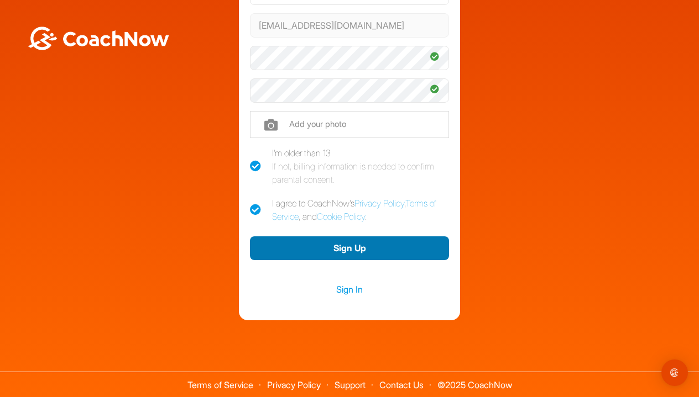
click at [347, 251] on button "Sign Up" at bounding box center [349, 249] width 199 height 24
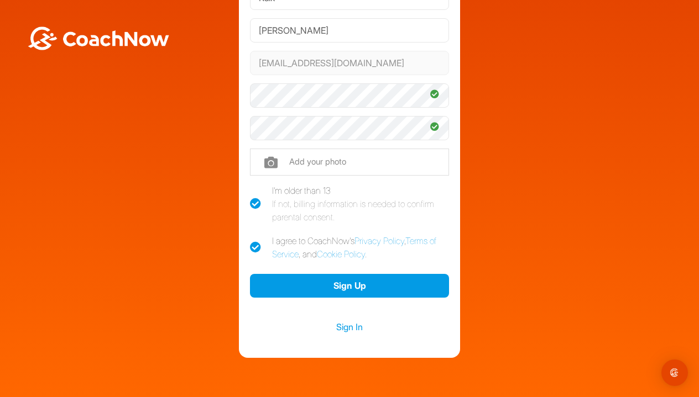
scroll to position [106, 0]
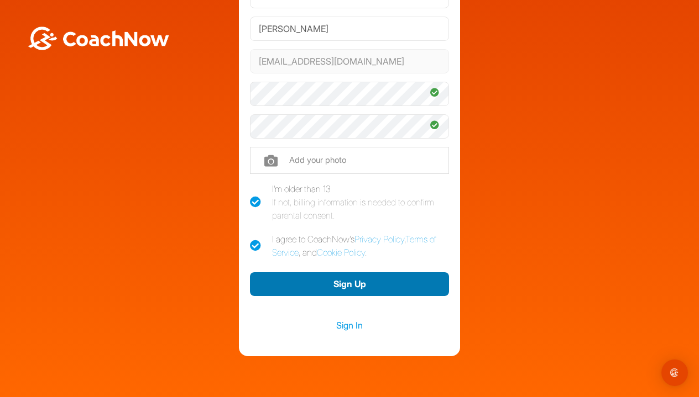
click at [343, 284] on button "Sign Up" at bounding box center [349, 285] width 199 height 24
click at [342, 285] on button "Sign Up" at bounding box center [349, 285] width 199 height 24
click at [343, 287] on button "Sign Up" at bounding box center [349, 285] width 199 height 24
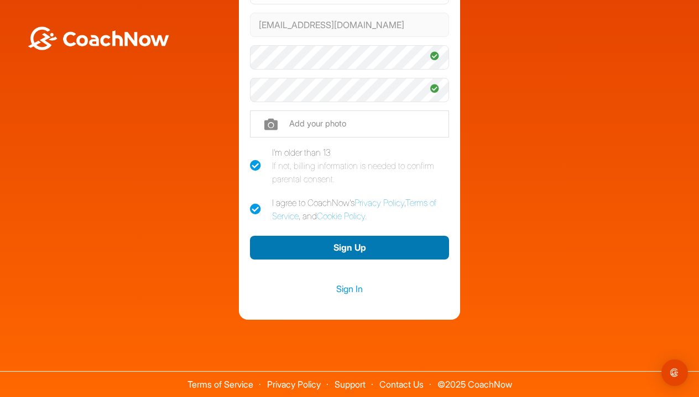
scroll to position [142, 0]
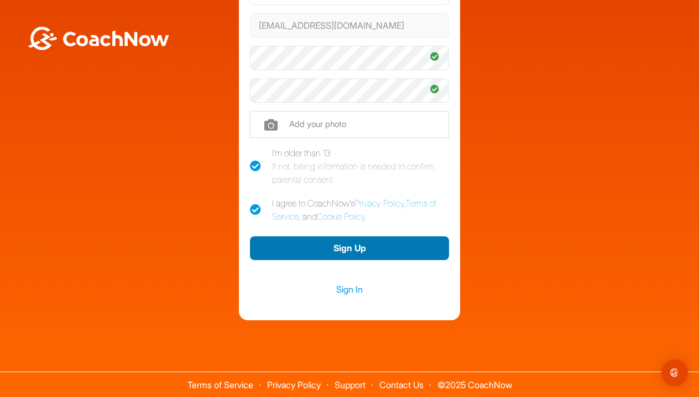
click at [344, 254] on button "Sign Up" at bounding box center [349, 249] width 199 height 24
click at [344, 255] on button "Sign Up" at bounding box center [349, 249] width 199 height 24
click at [347, 255] on button "Sign Up" at bounding box center [349, 249] width 199 height 24
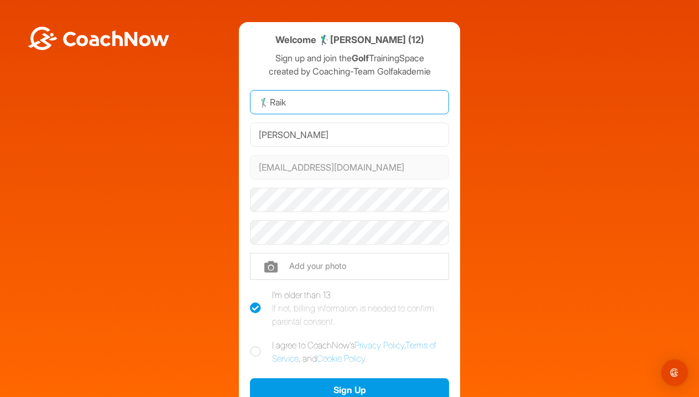
click at [270, 107] on input "🏌‍♂Raik" at bounding box center [349, 102] width 199 height 24
type input "Raik"
click at [254, 348] on icon at bounding box center [255, 352] width 11 height 11
click at [254, 346] on input "I agree to CoachNow's Privacy Policy , Terms of Service , and Cookie Policy ." at bounding box center [253, 342] width 7 height 7
checkbox input "true"
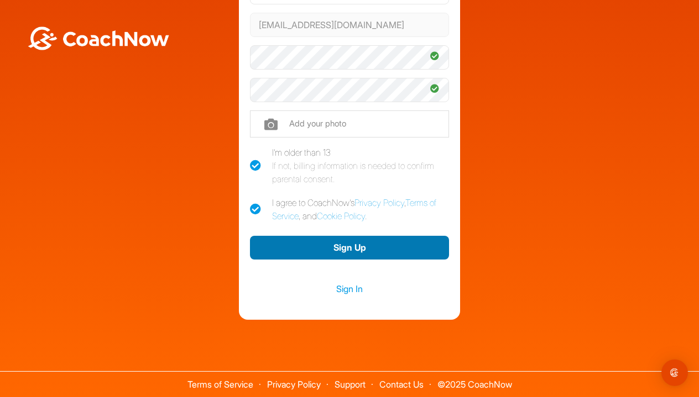
scroll to position [142, 0]
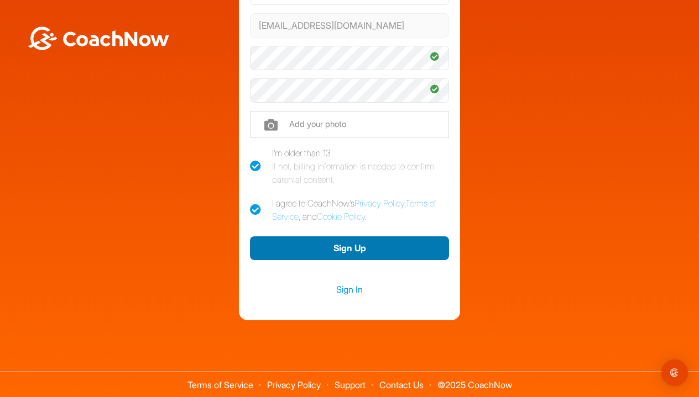
click at [388, 244] on button "Sign Up" at bounding box center [349, 249] width 199 height 24
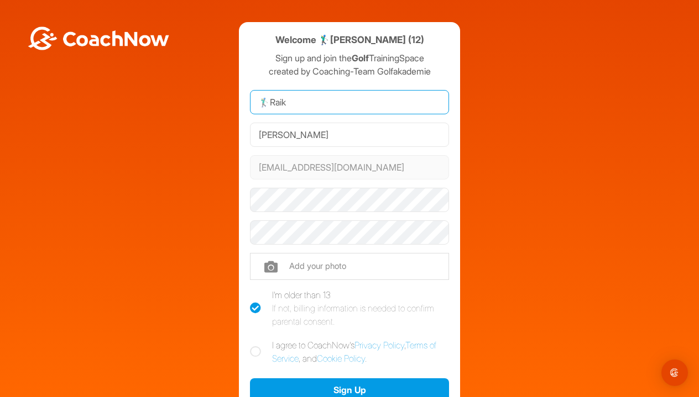
drag, startPoint x: 271, startPoint y: 101, endPoint x: 229, endPoint y: 97, distance: 41.6
click at [229, 98] on div "Welcome 🏌‍♂[PERSON_NAME] (12) Sign up and join the Golf TrainingSpace created b…" at bounding box center [350, 242] width 688 height 441
type input "Raik"
click at [255, 350] on icon at bounding box center [255, 352] width 11 height 11
click at [255, 346] on input "I agree to CoachNow's Privacy Policy , Terms of Service , and Cookie Policy ." at bounding box center [253, 342] width 7 height 7
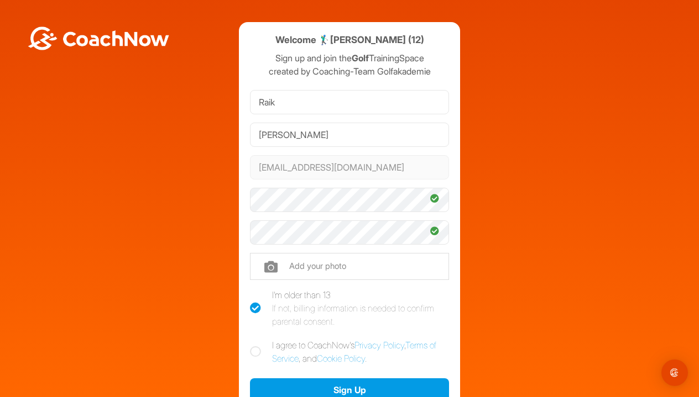
checkbox input "true"
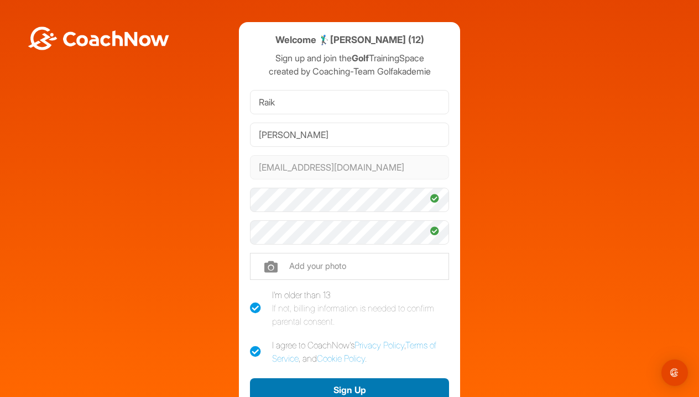
click at [301, 385] on button "Sign Up" at bounding box center [349, 391] width 199 height 24
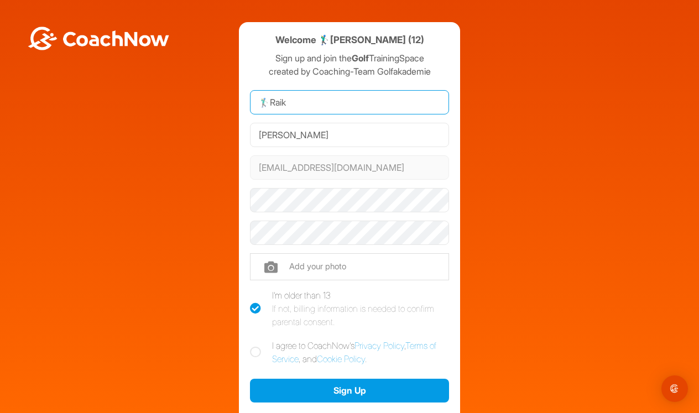
click at [266, 103] on input "🏌‍♂Raik" at bounding box center [349, 102] width 199 height 24
type input "Raik"
click at [257, 349] on icon at bounding box center [255, 352] width 11 height 11
click at [257, 346] on input "I agree to CoachNow's Privacy Policy , Terms of Service , and Cookie Policy ." at bounding box center [253, 342] width 7 height 7
checkbox input "true"
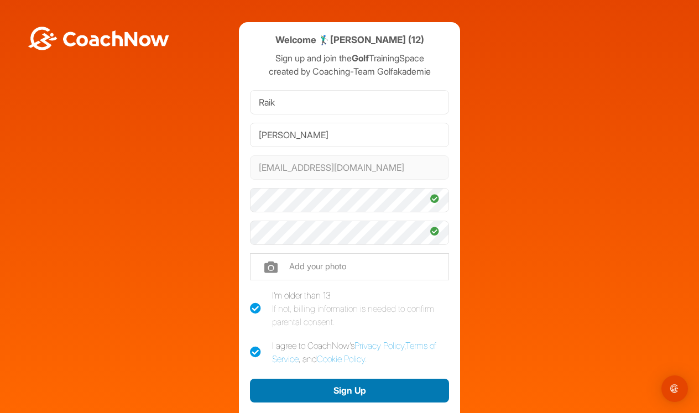
click at [328, 386] on button "Sign Up" at bounding box center [349, 391] width 199 height 24
click at [364, 394] on button "Sign Up" at bounding box center [349, 391] width 199 height 24
click at [363, 394] on button "Sign Up" at bounding box center [349, 391] width 199 height 24
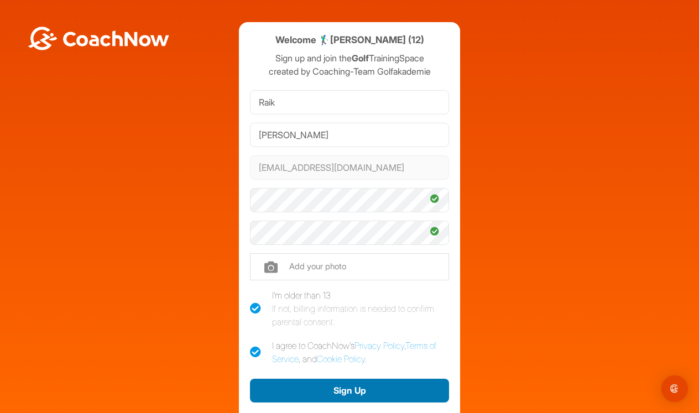
click at [363, 394] on button "Sign Up" at bounding box center [349, 391] width 199 height 24
click at [363, 386] on button "Sign Up" at bounding box center [349, 391] width 199 height 24
click at [364, 387] on button "Sign Up" at bounding box center [349, 391] width 199 height 24
